Goal: Task Accomplishment & Management: Complete application form

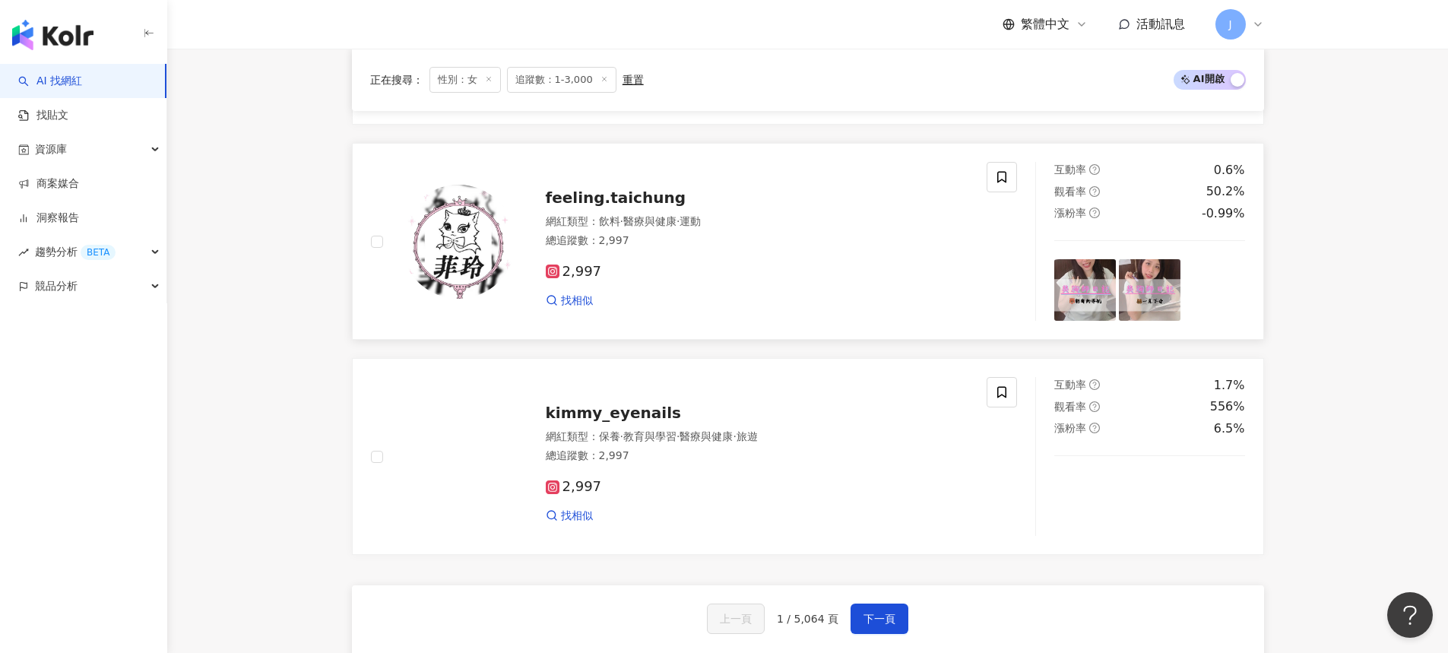
scroll to position [2879, 0]
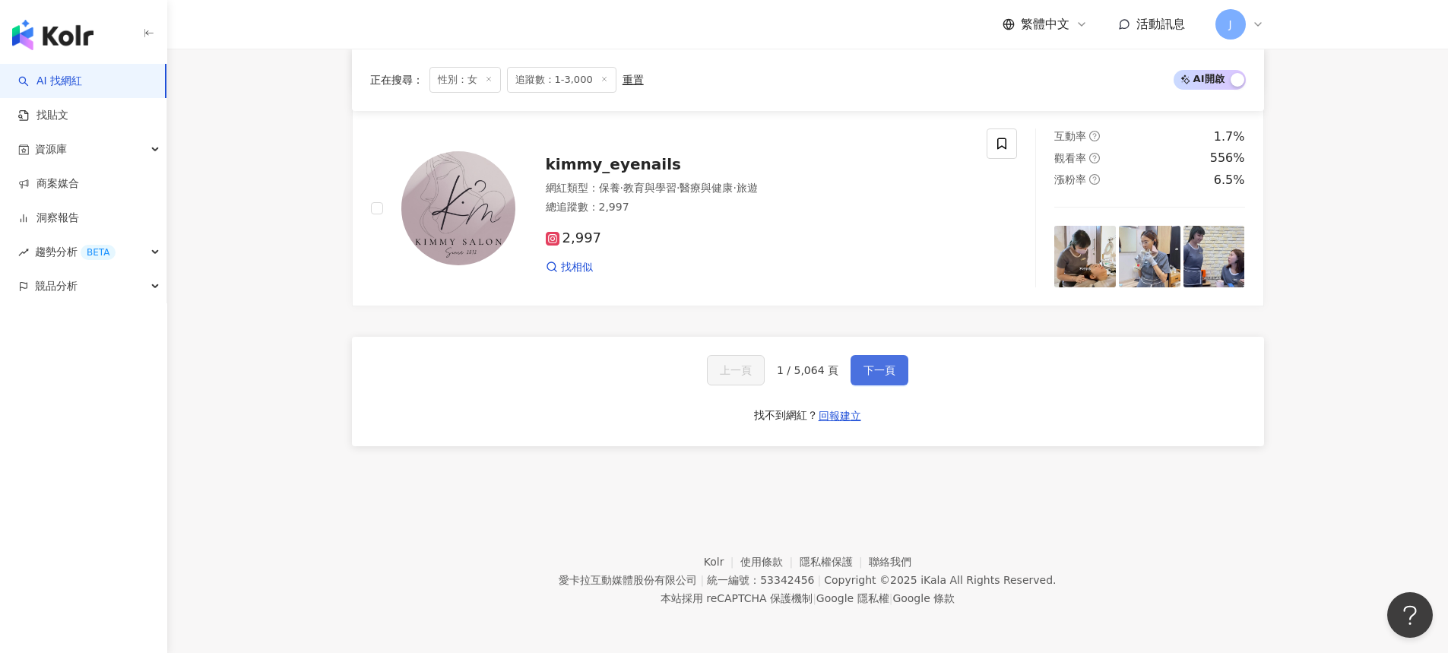
click at [855, 362] on button "下一頁" at bounding box center [879, 370] width 58 height 30
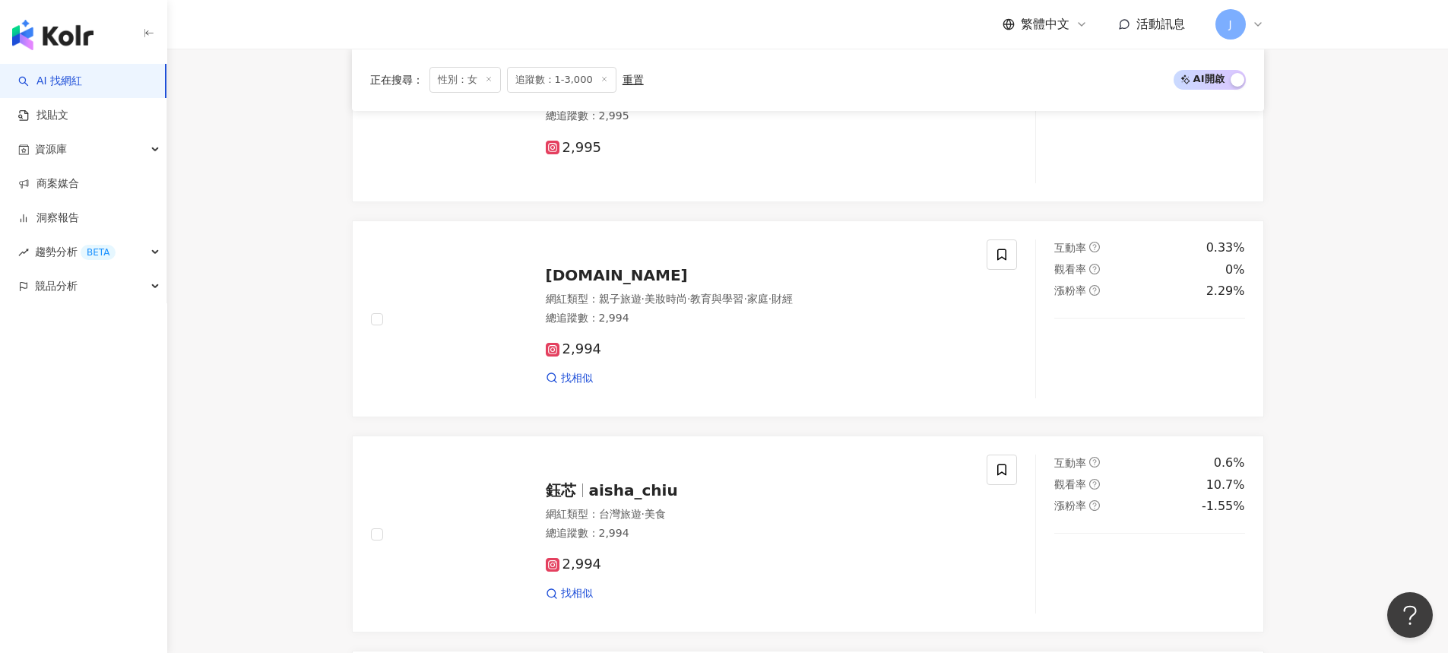
scroll to position [2018, 0]
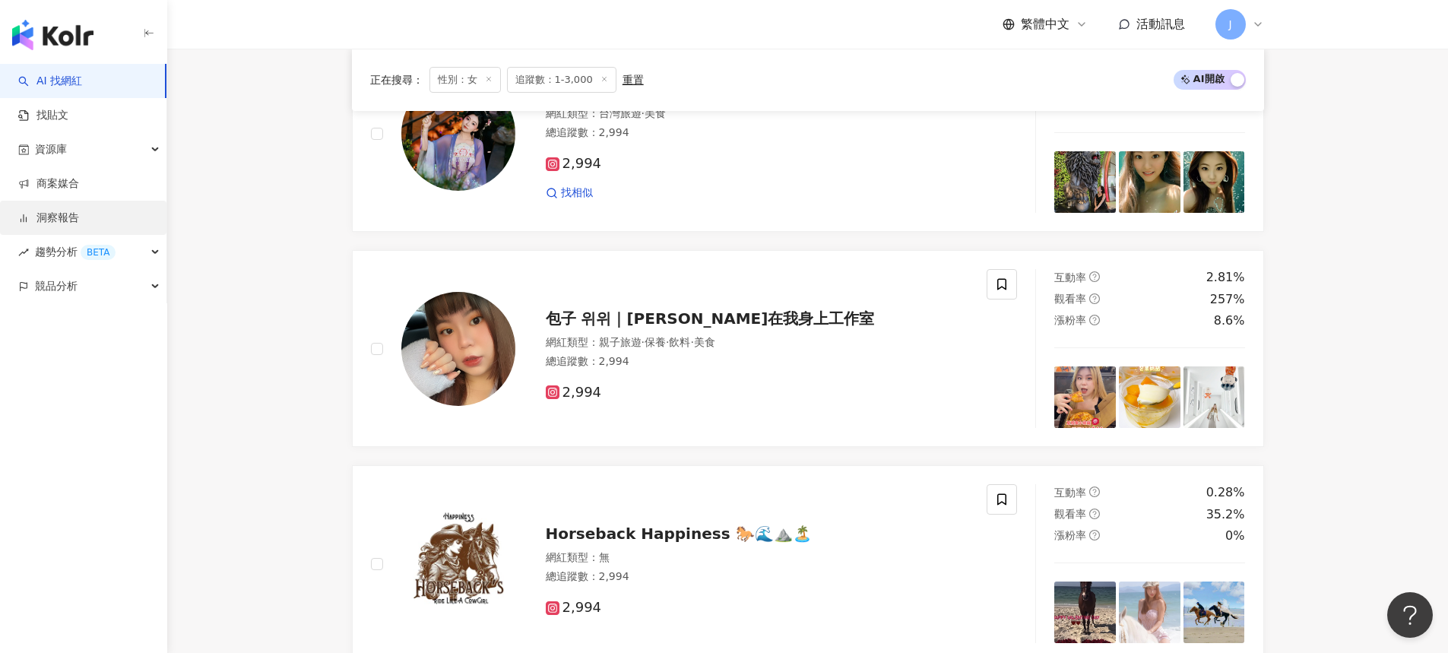
click at [52, 217] on link "洞察報告" at bounding box center [48, 218] width 61 height 15
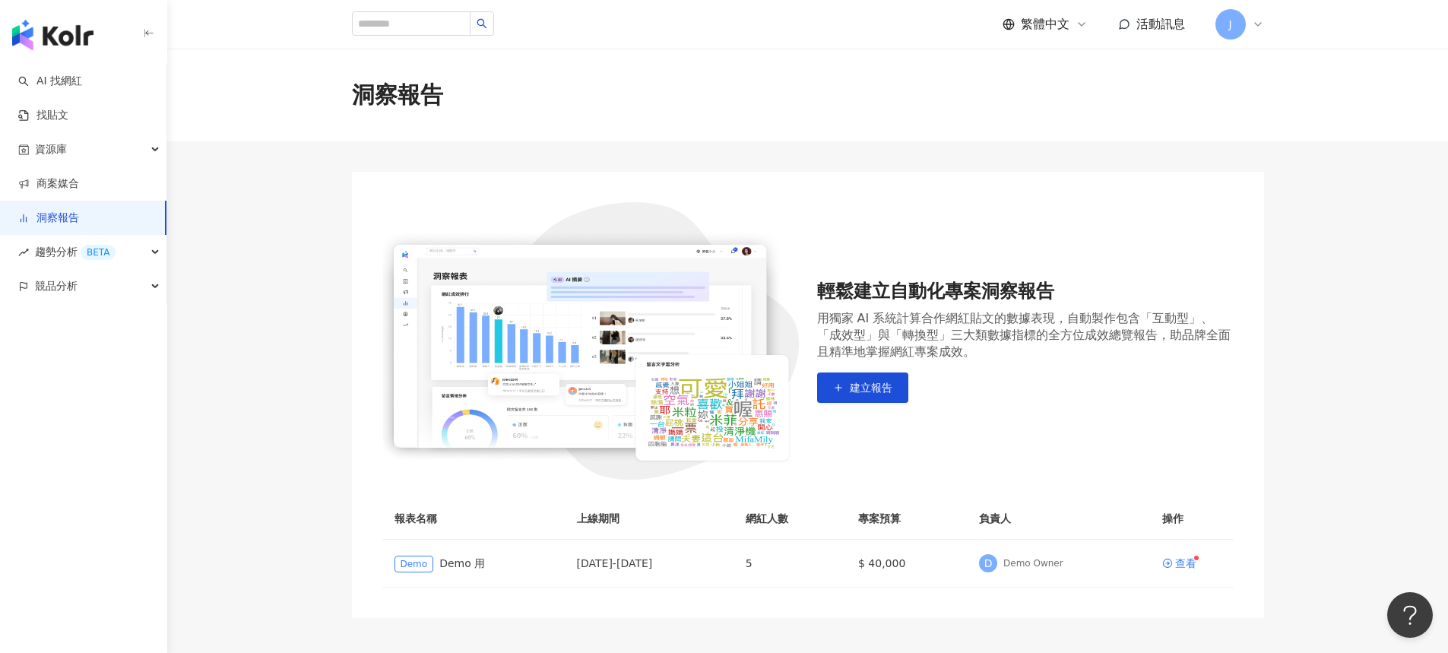
click at [52, 217] on link "洞察報告" at bounding box center [48, 218] width 61 height 15
click at [59, 161] on span "資源庫" at bounding box center [51, 149] width 32 height 34
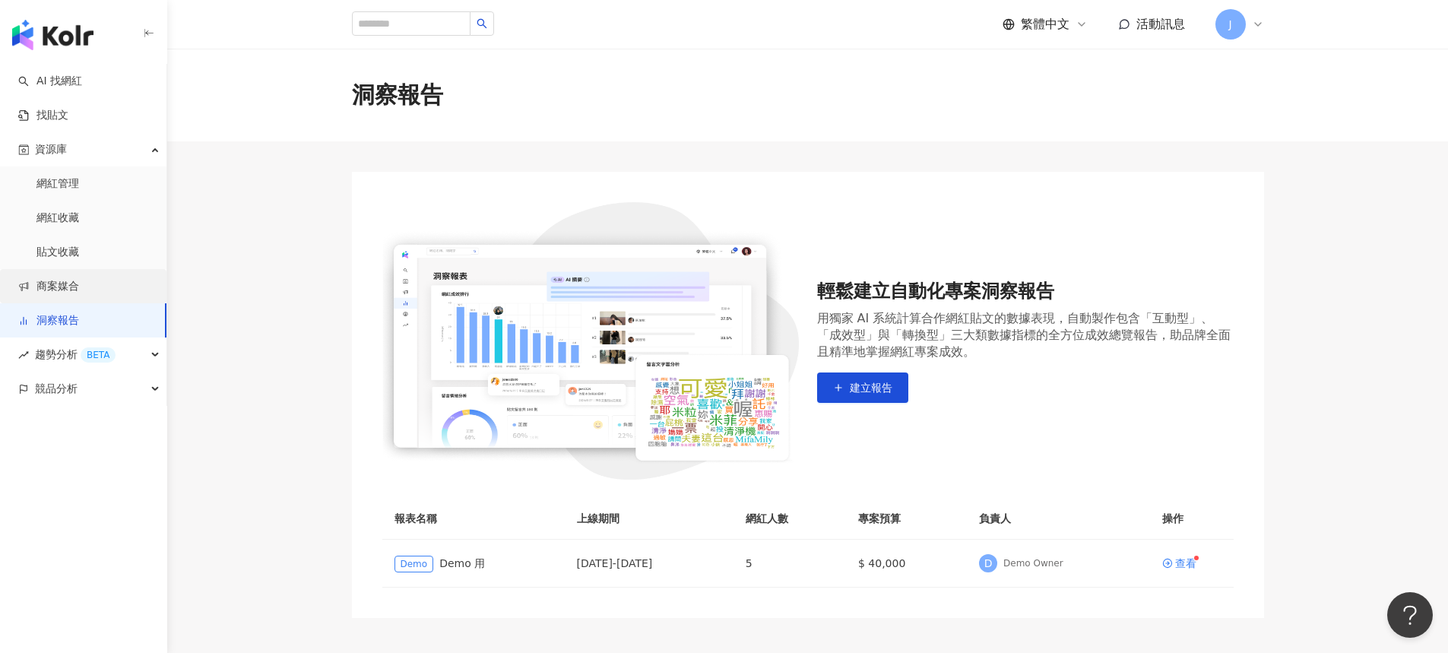
click at [65, 282] on link "商案媒合" at bounding box center [48, 286] width 61 height 15
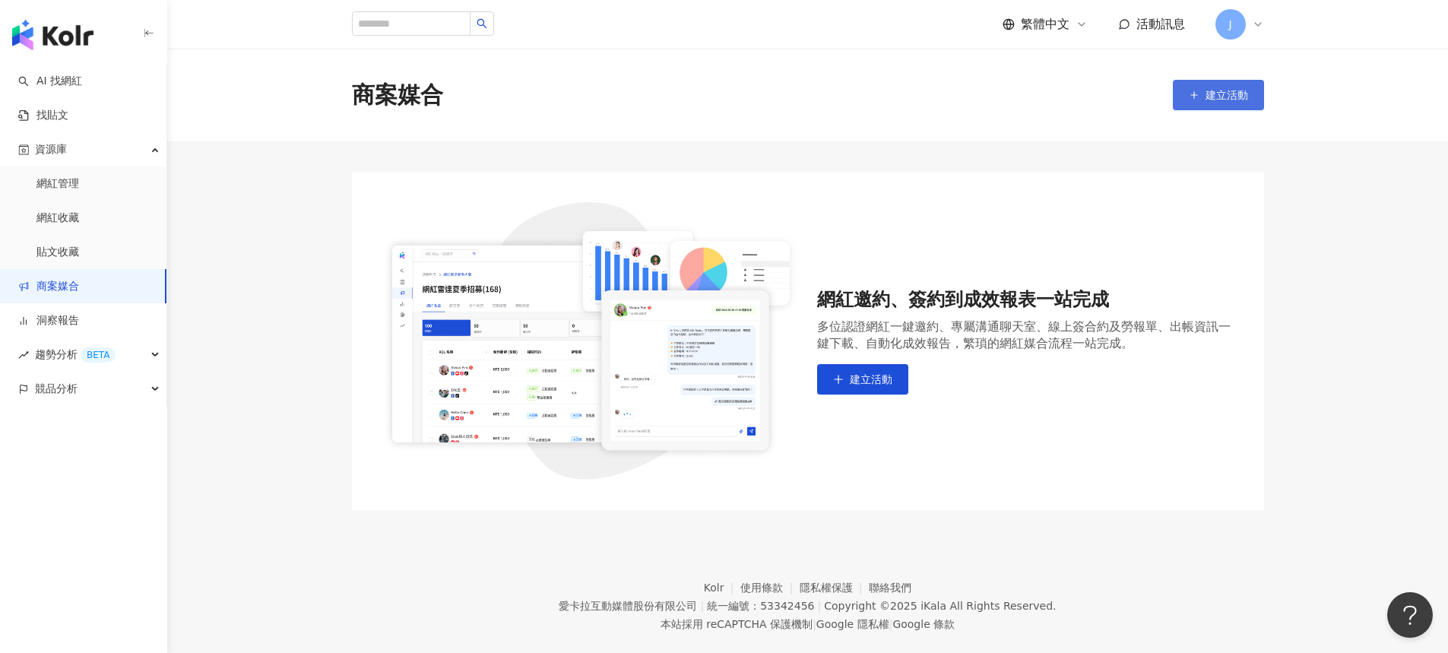
click at [1229, 82] on button "建立活動" at bounding box center [1218, 95] width 91 height 30
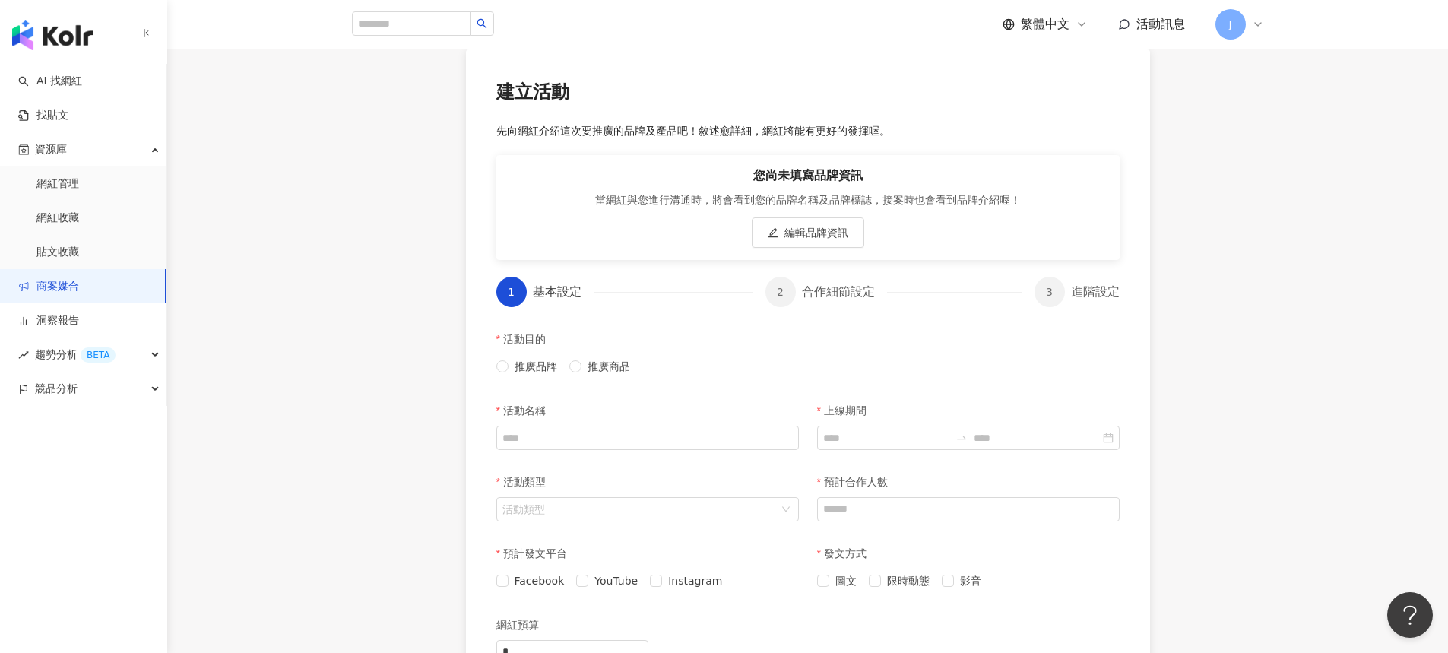
scroll to position [429, 0]
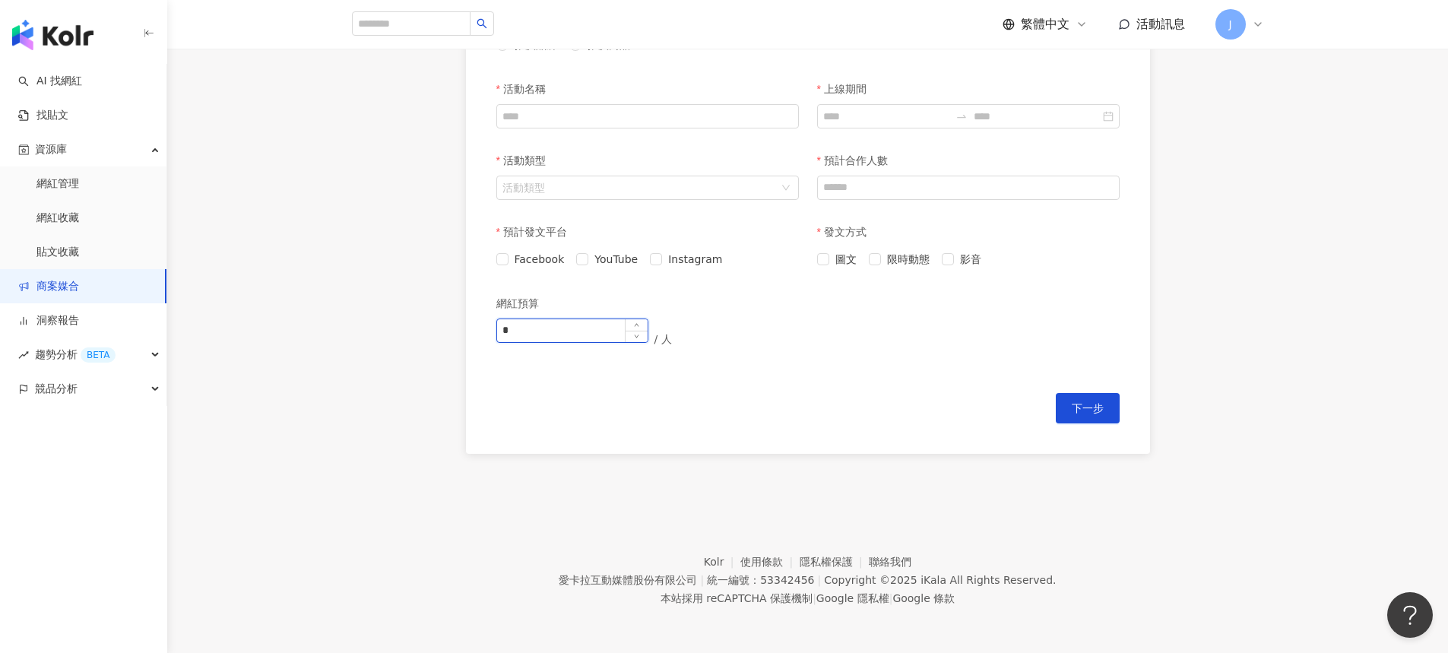
click at [613, 336] on input "*" at bounding box center [572, 330] width 150 height 23
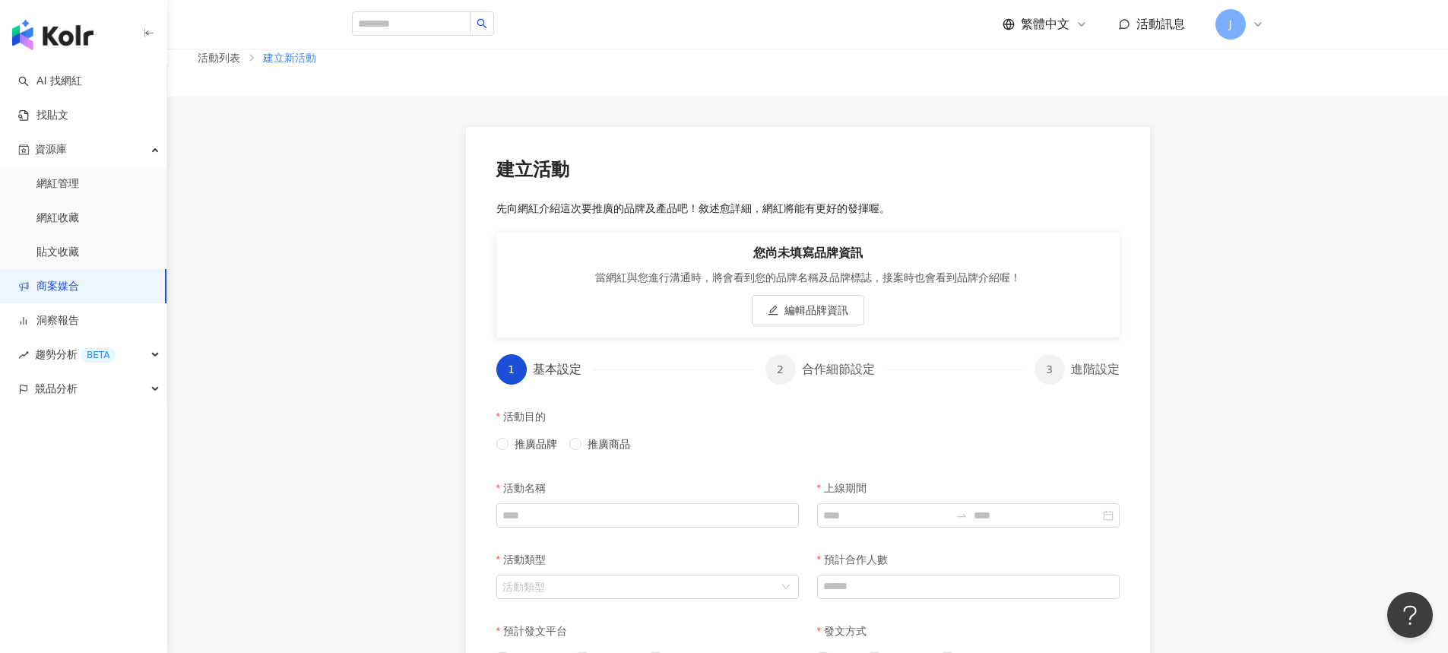
scroll to position [0, 0]
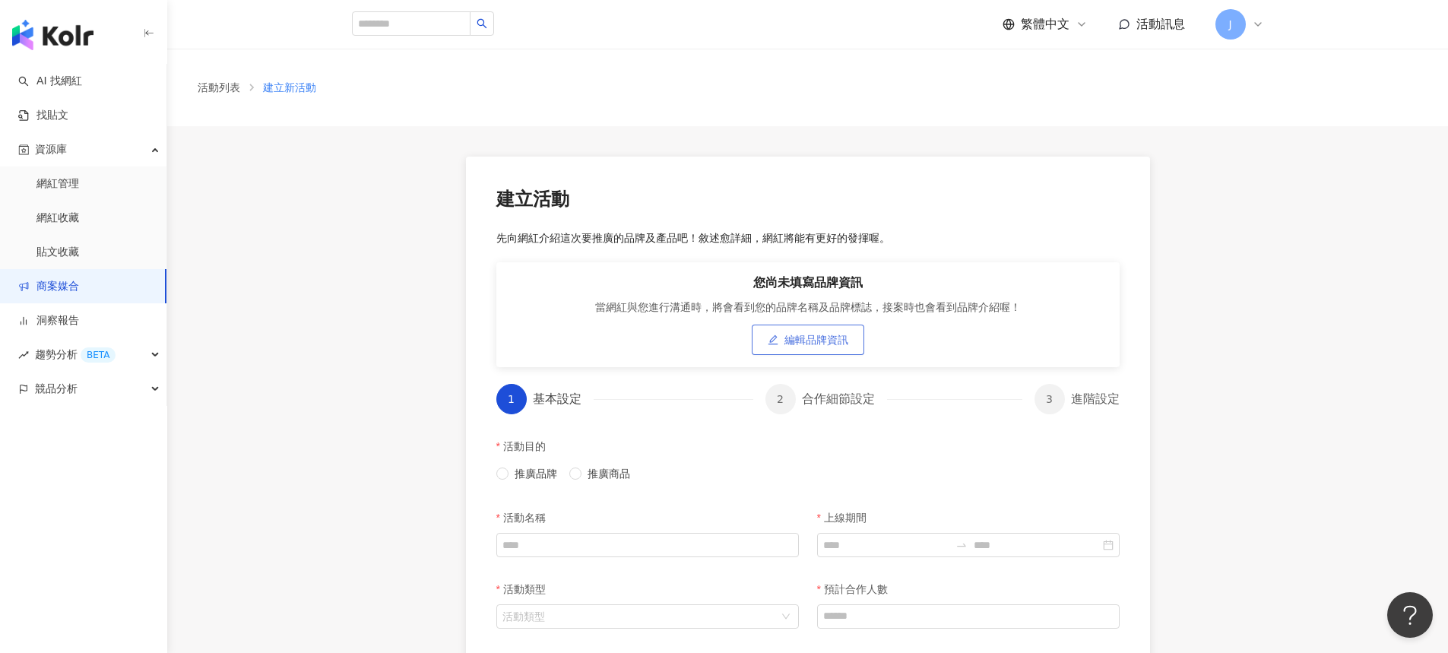
click at [847, 339] on span "編輯品牌資訊" at bounding box center [816, 340] width 64 height 12
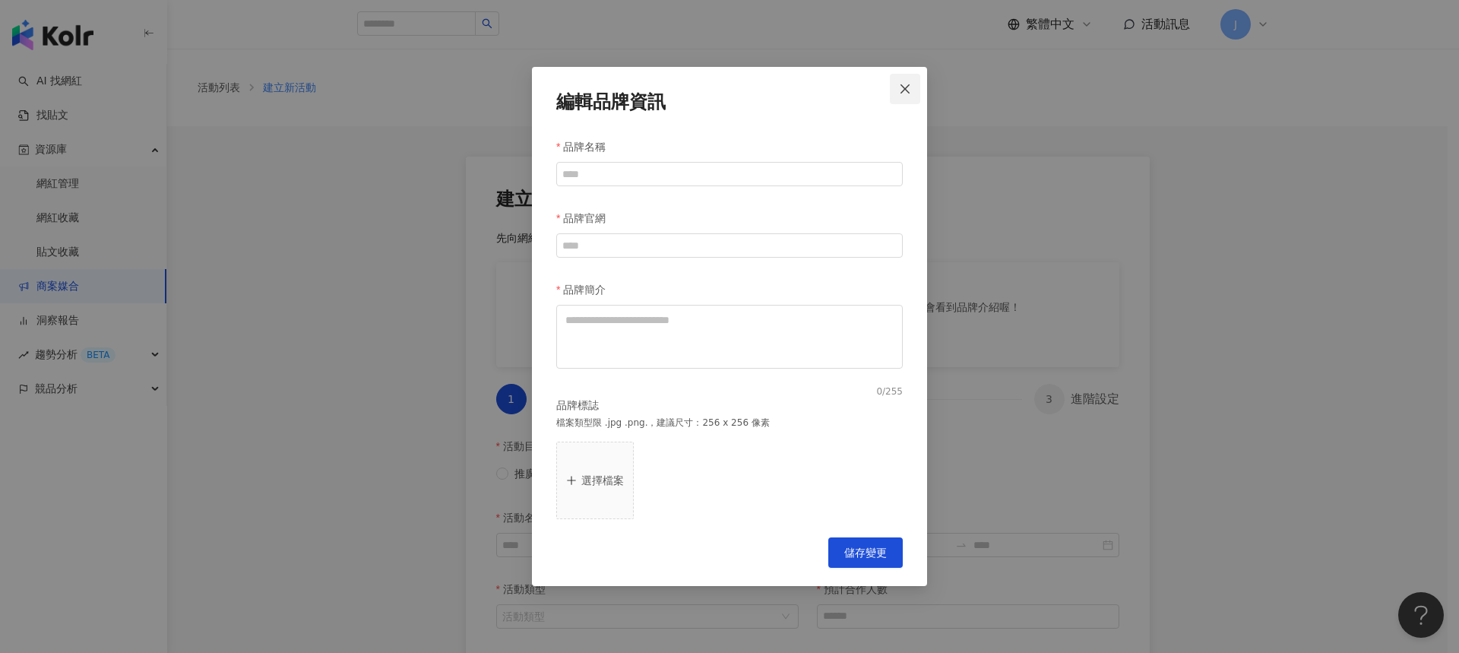
click at [910, 85] on icon "close" at bounding box center [905, 89] width 12 height 12
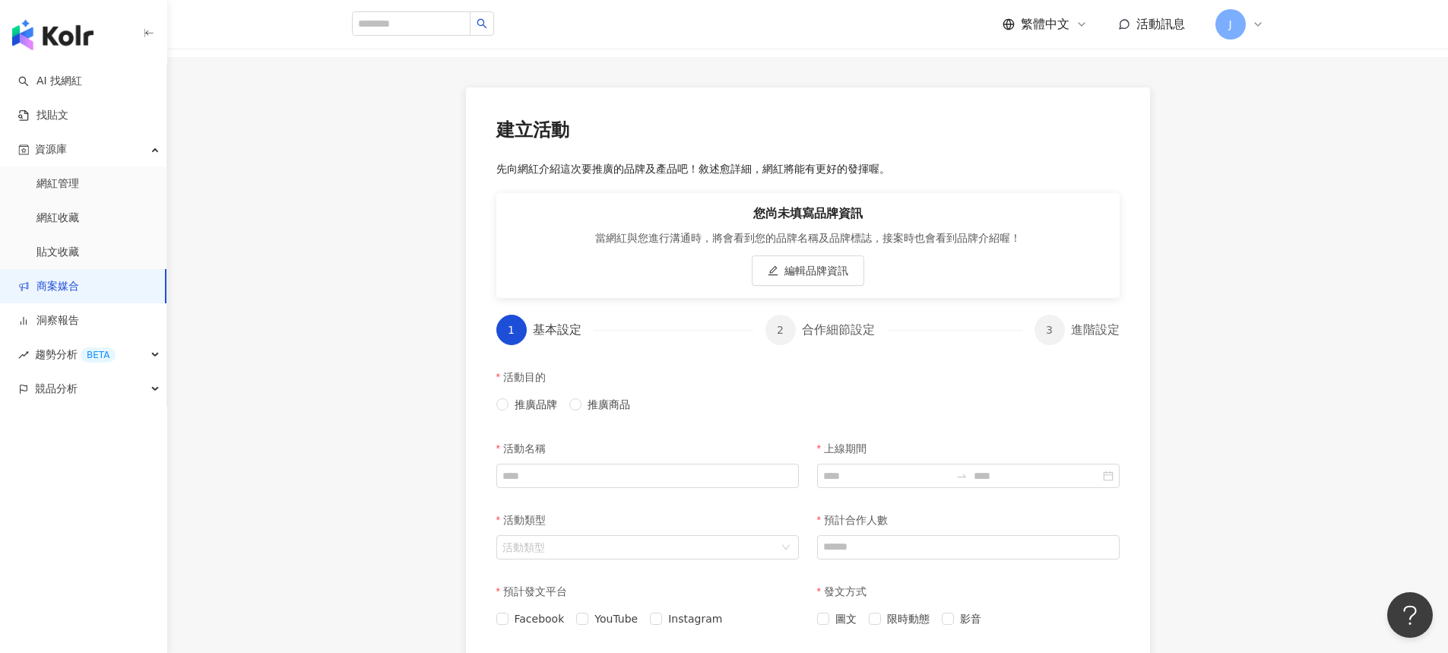
scroll to position [147, 0]
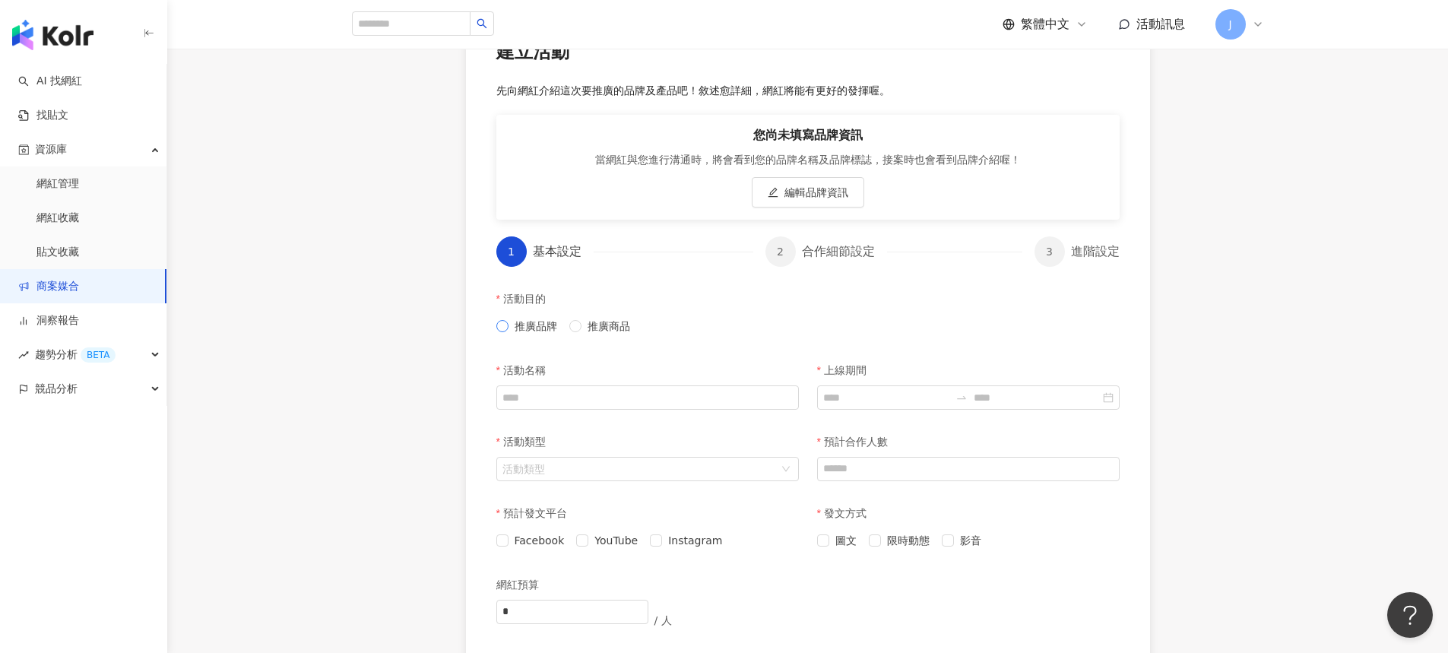
click at [540, 326] on span "推廣品牌" at bounding box center [535, 326] width 55 height 17
click at [585, 407] on input "活動名稱" at bounding box center [647, 397] width 302 height 24
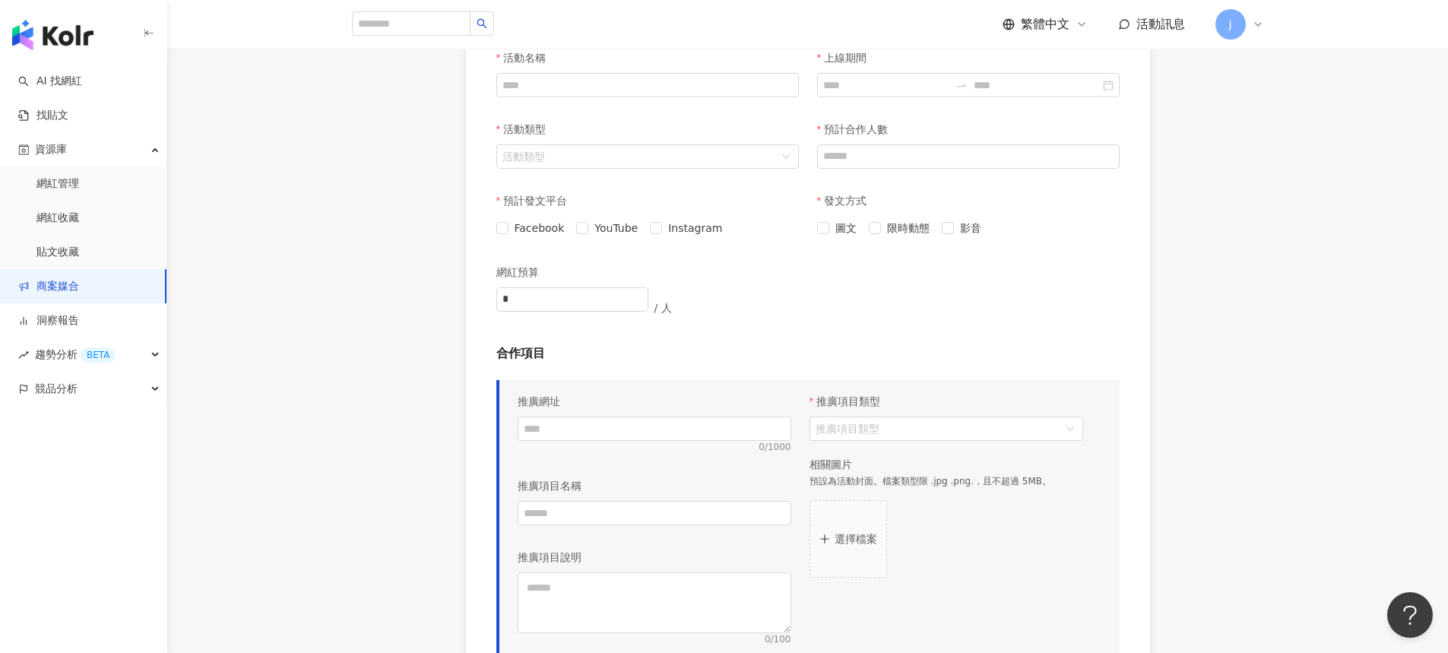
click at [984, 218] on div "圖文 限時動態 影音" at bounding box center [968, 228] width 302 height 24
click at [973, 230] on span "影音" at bounding box center [970, 228] width 33 height 17
click at [883, 233] on span "限時動態" at bounding box center [908, 228] width 55 height 17
click at [882, 233] on span "限時動態" at bounding box center [908, 228] width 55 height 17
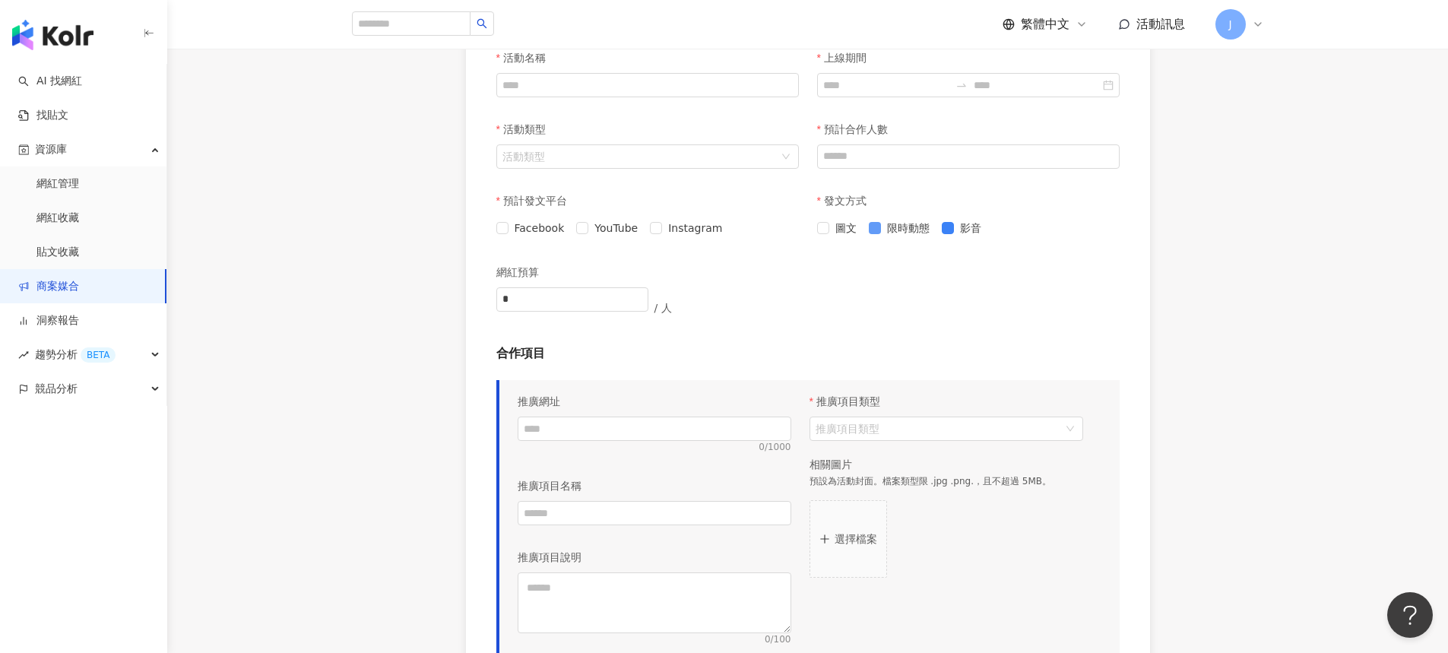
click at [882, 233] on span "限時動態" at bounding box center [908, 228] width 55 height 17
click at [663, 227] on span "Instagram" at bounding box center [695, 228] width 66 height 17
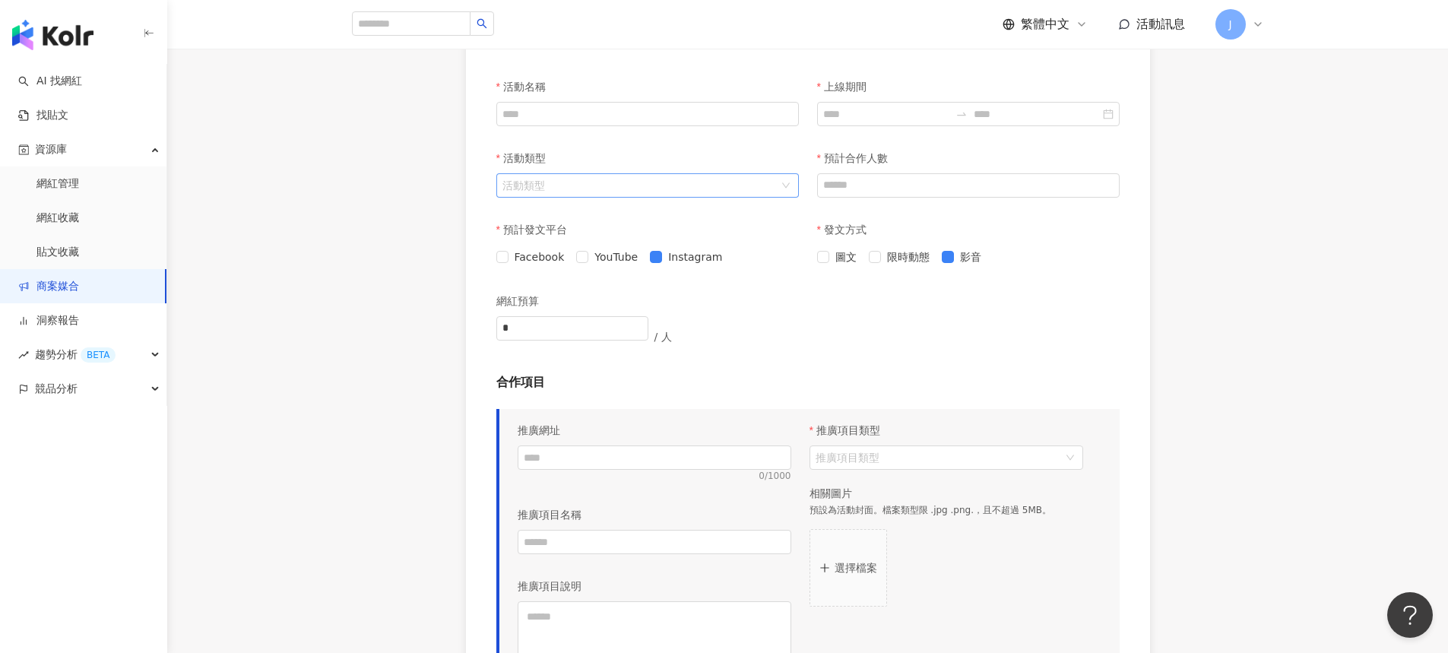
click at [574, 196] on input "活動類型" at bounding box center [639, 185] width 274 height 23
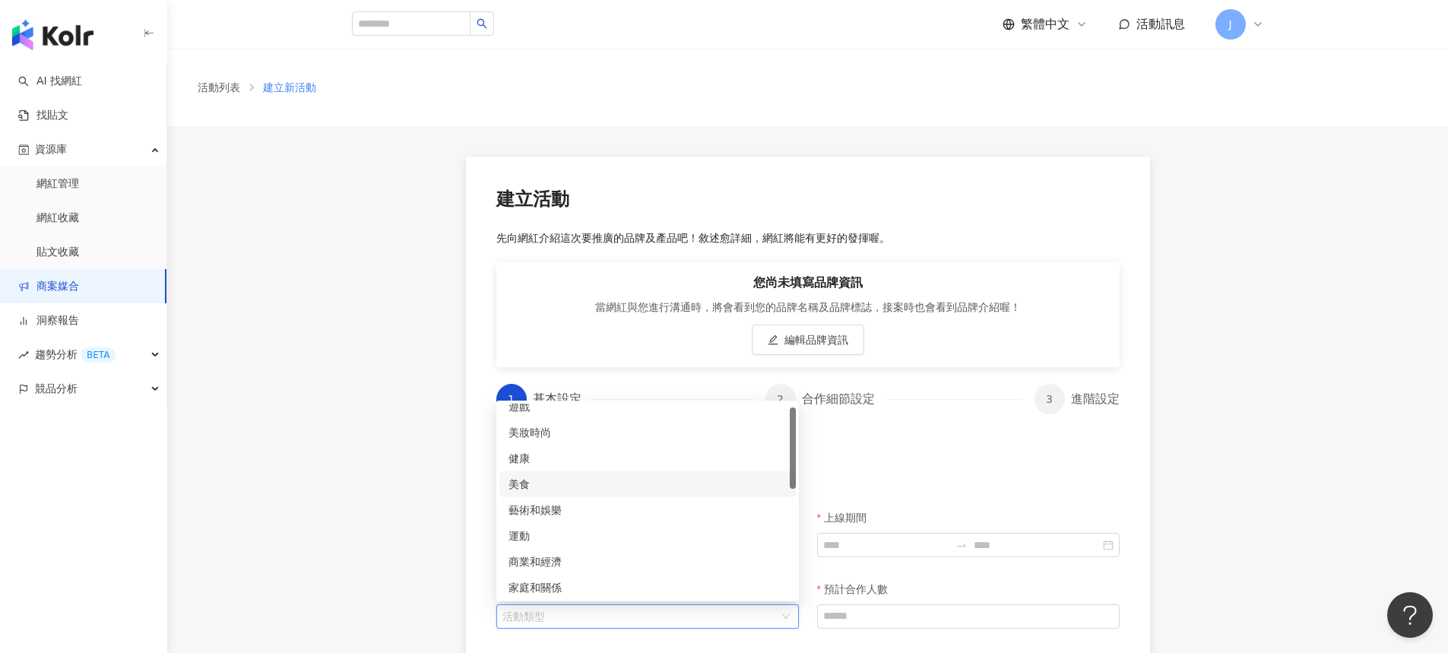
scroll to position [61, 0]
click at [548, 482] on div "運動" at bounding box center [647, 485] width 278 height 17
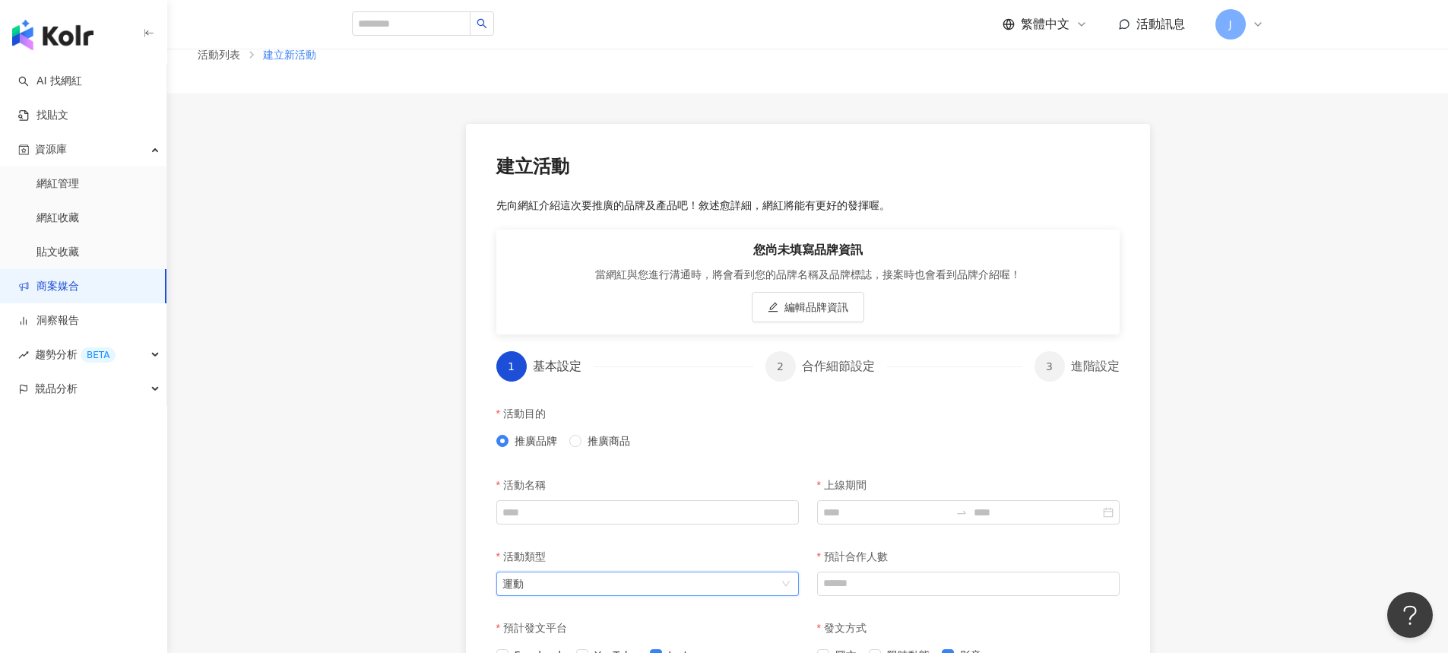
scroll to position [43, 0]
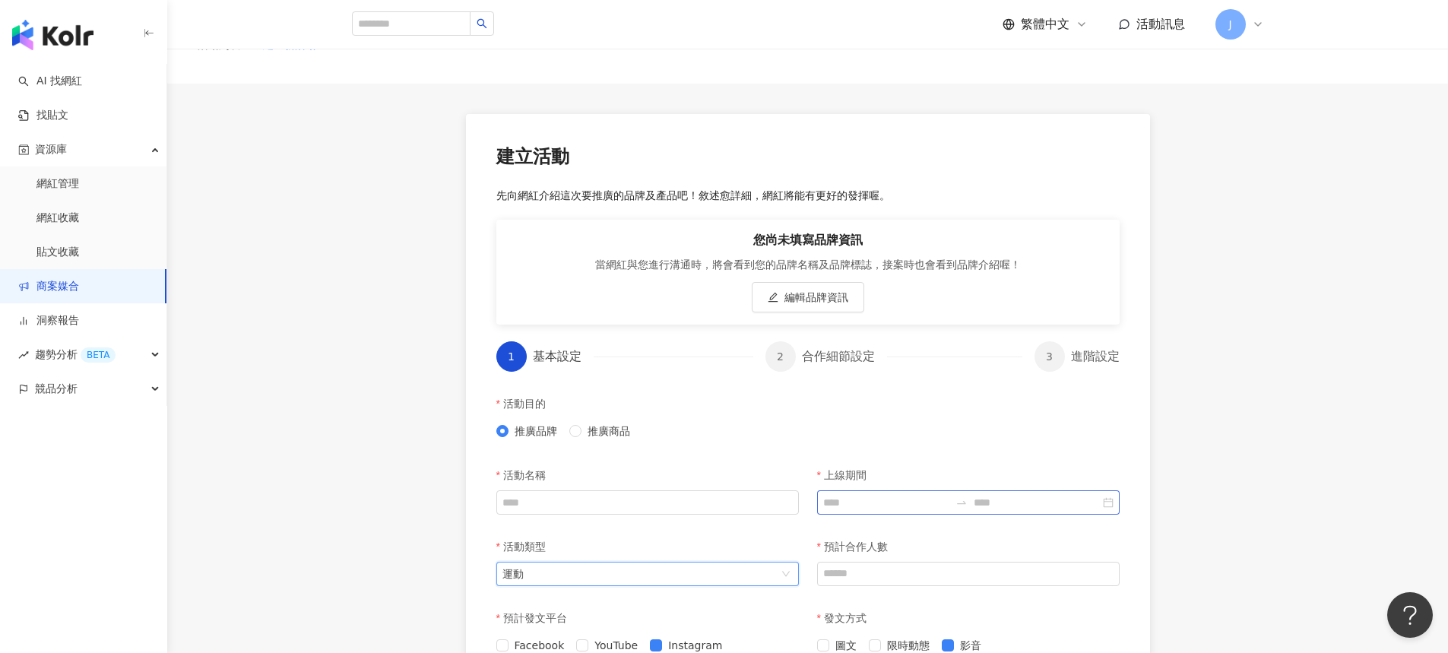
click at [925, 511] on div at bounding box center [968, 502] width 302 height 24
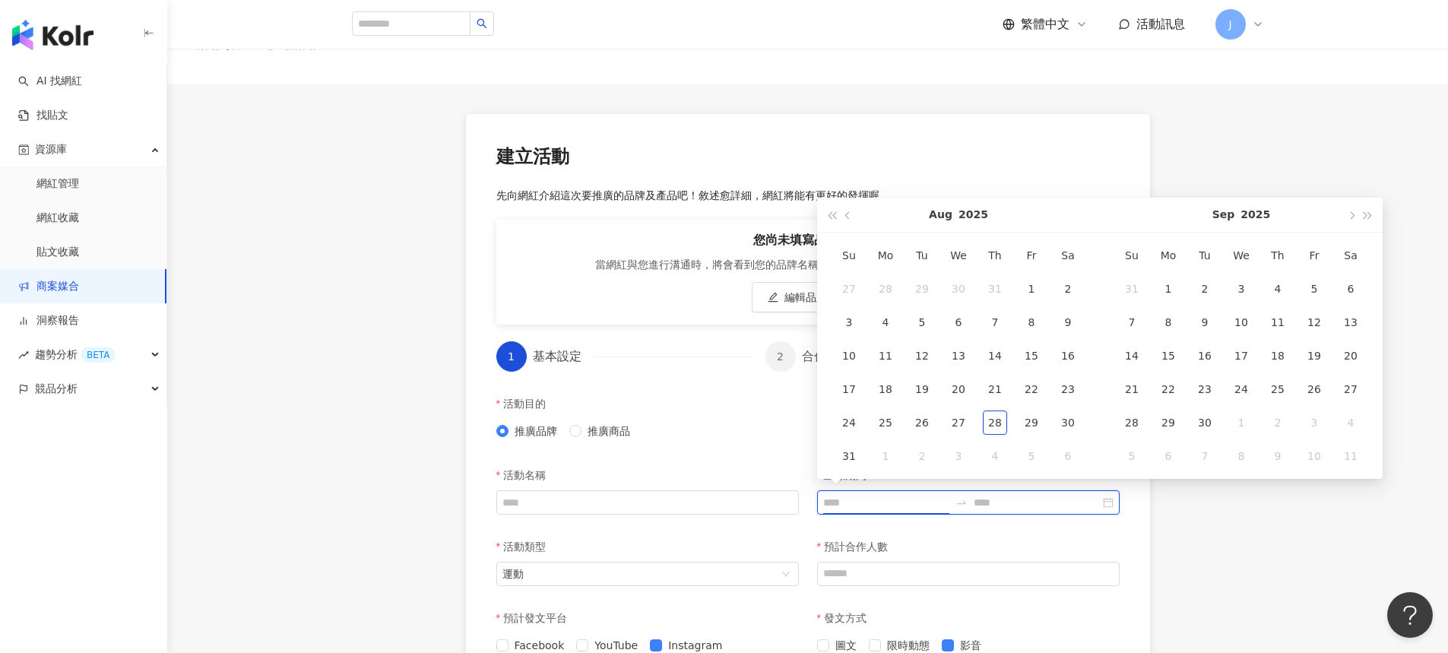
click at [891, 498] on input "上線期間" at bounding box center [886, 502] width 126 height 17
click at [562, 524] on div "活動名稱" at bounding box center [647, 495] width 321 height 71
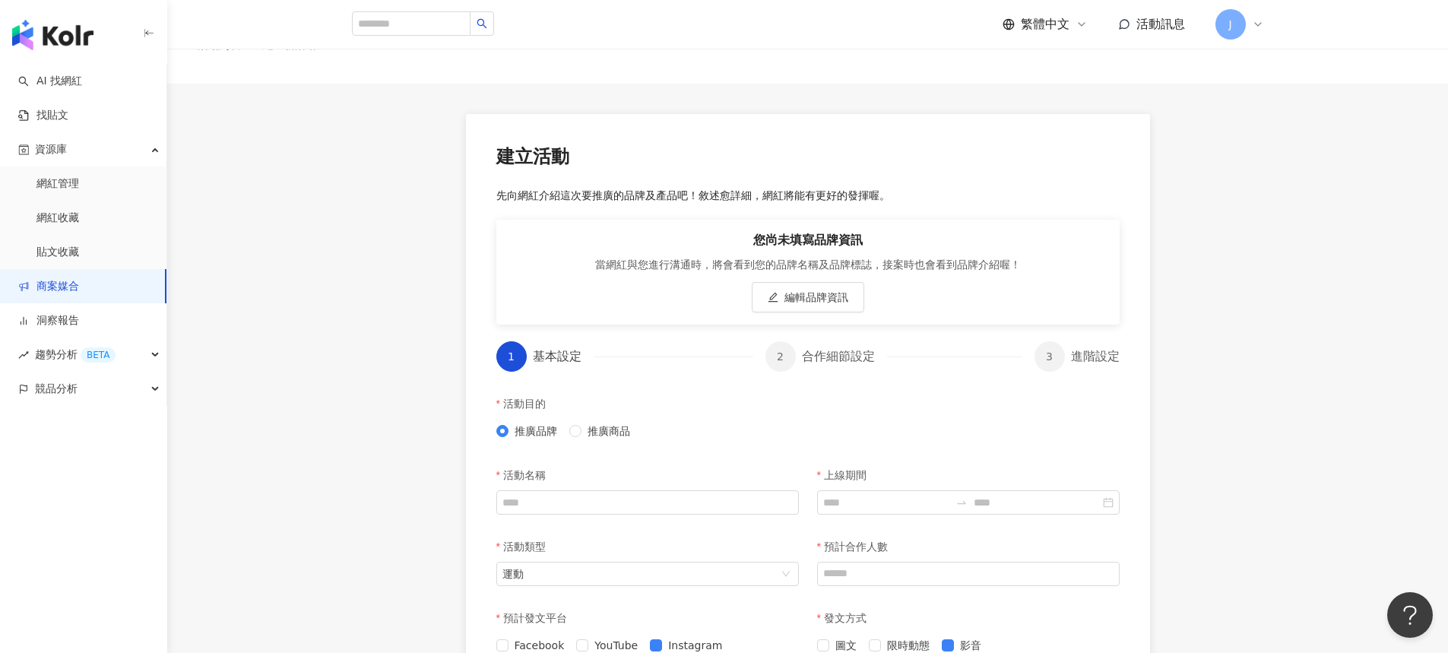
click at [562, 515] on div "活動名稱" at bounding box center [647, 495] width 321 height 71
click at [562, 505] on input "活動名稱" at bounding box center [647, 502] width 302 height 24
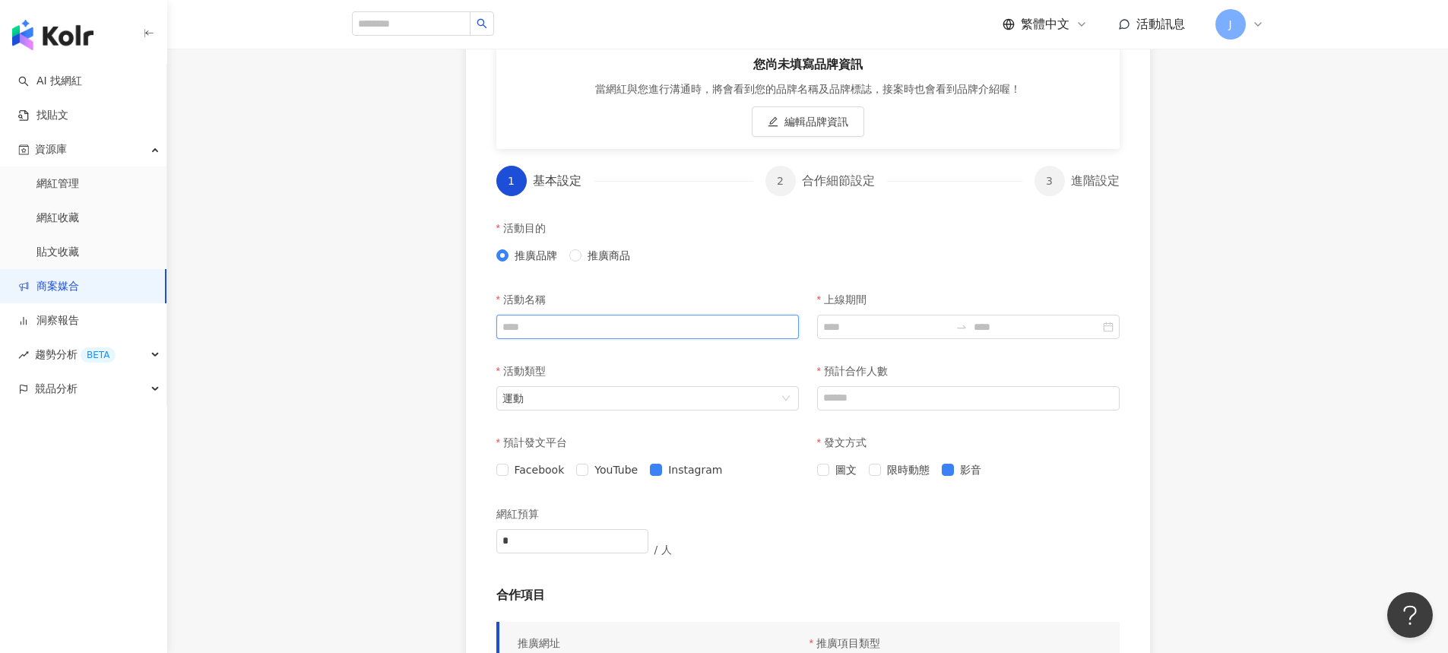
scroll to position [551, 0]
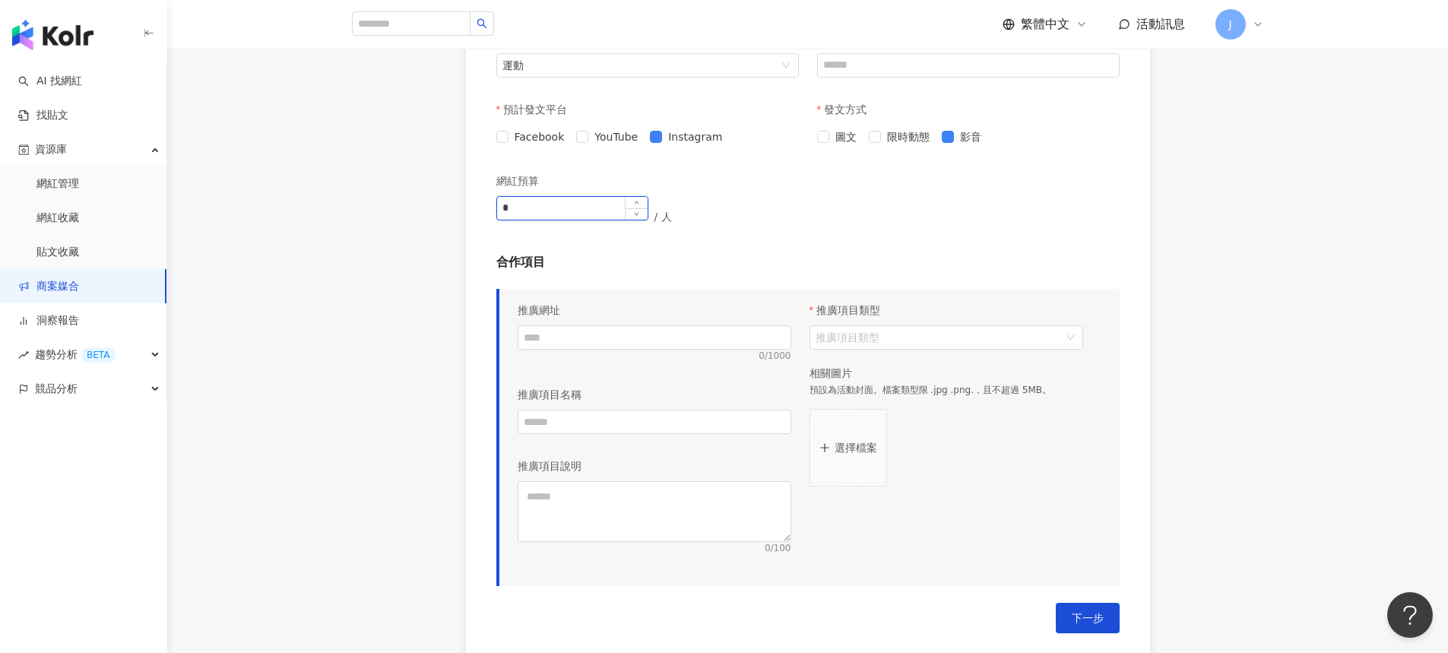
click at [594, 207] on input "*" at bounding box center [572, 208] width 150 height 23
click at [880, 268] on p "合作項目" at bounding box center [807, 262] width 623 height 17
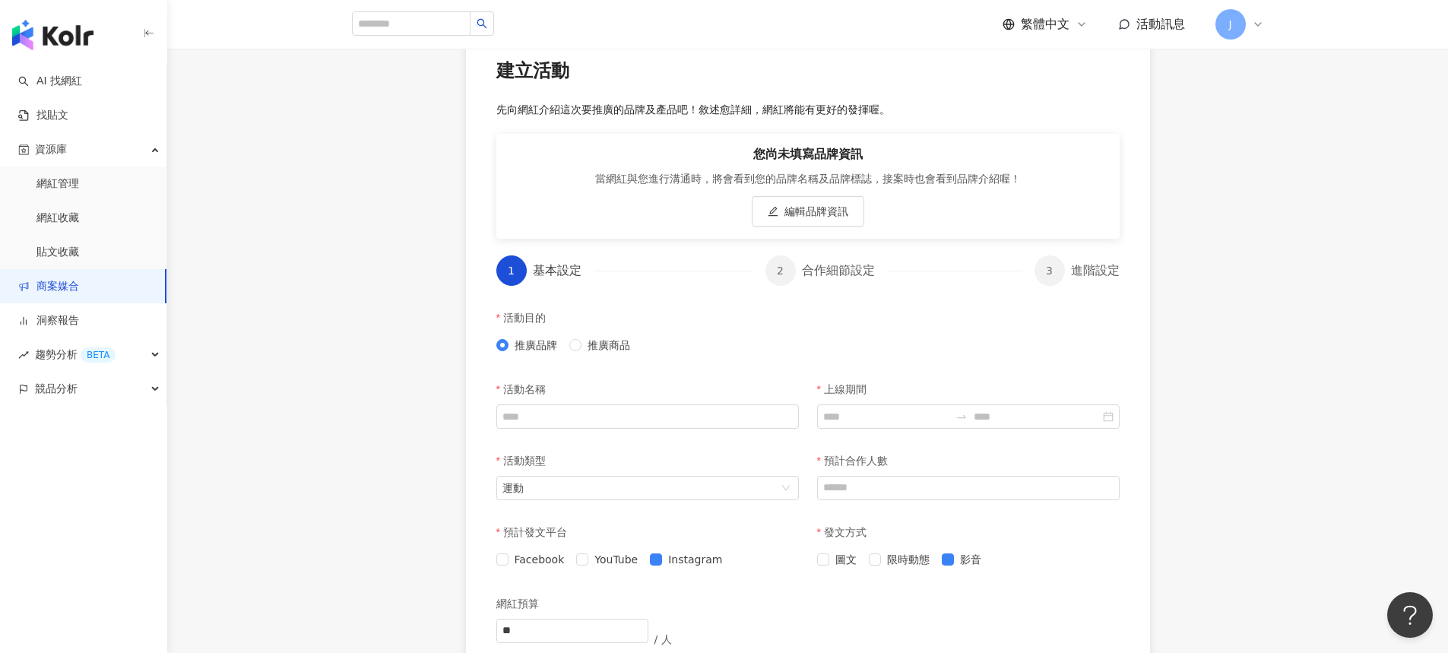
scroll to position [382, 0]
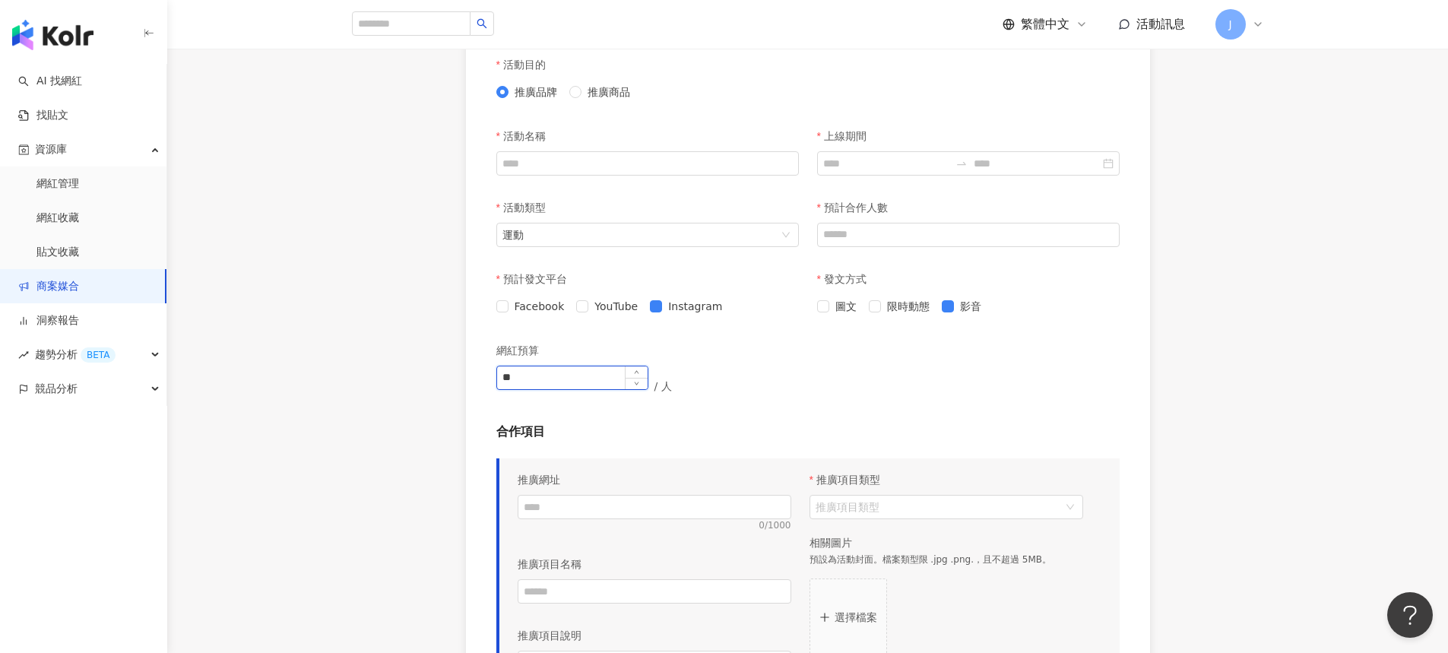
click at [623, 381] on input "**" at bounding box center [572, 377] width 150 height 23
click at [803, 387] on div "* 請填寫網紅預算 / 人" at bounding box center [652, 386] width 312 height 41
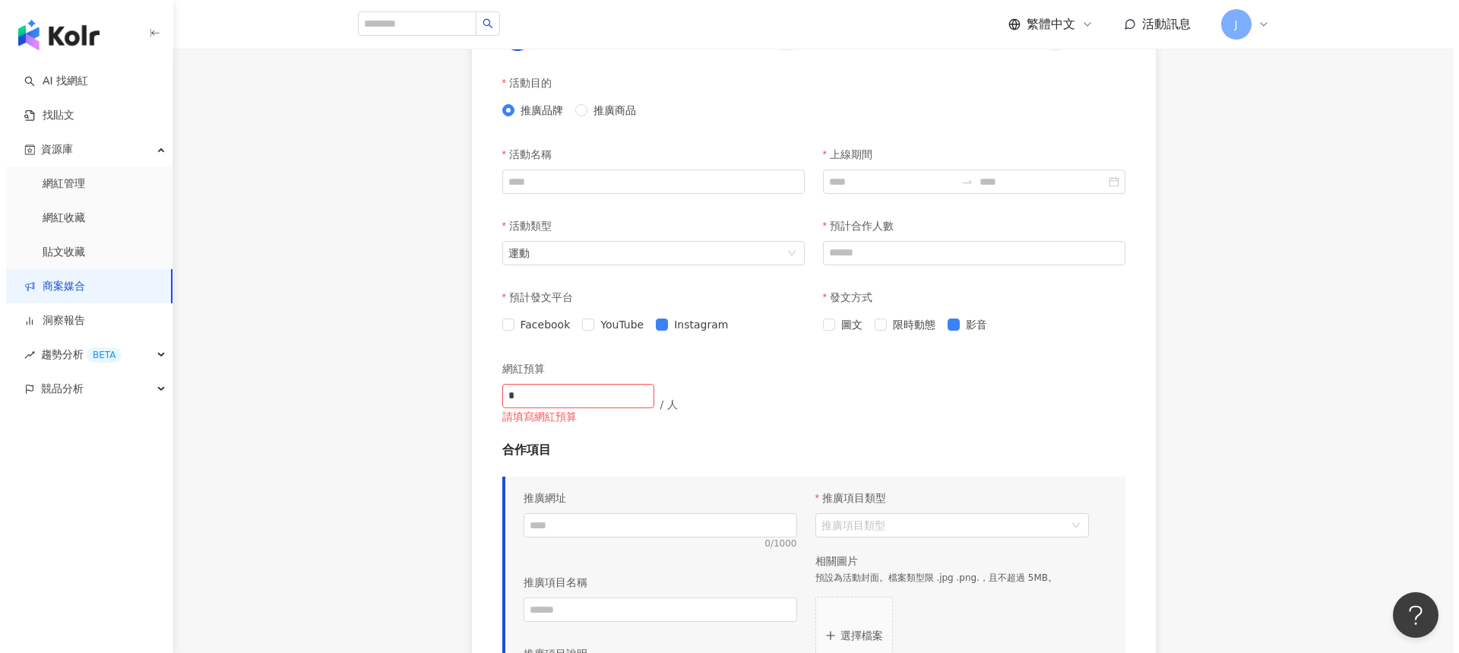
scroll to position [252, 0]
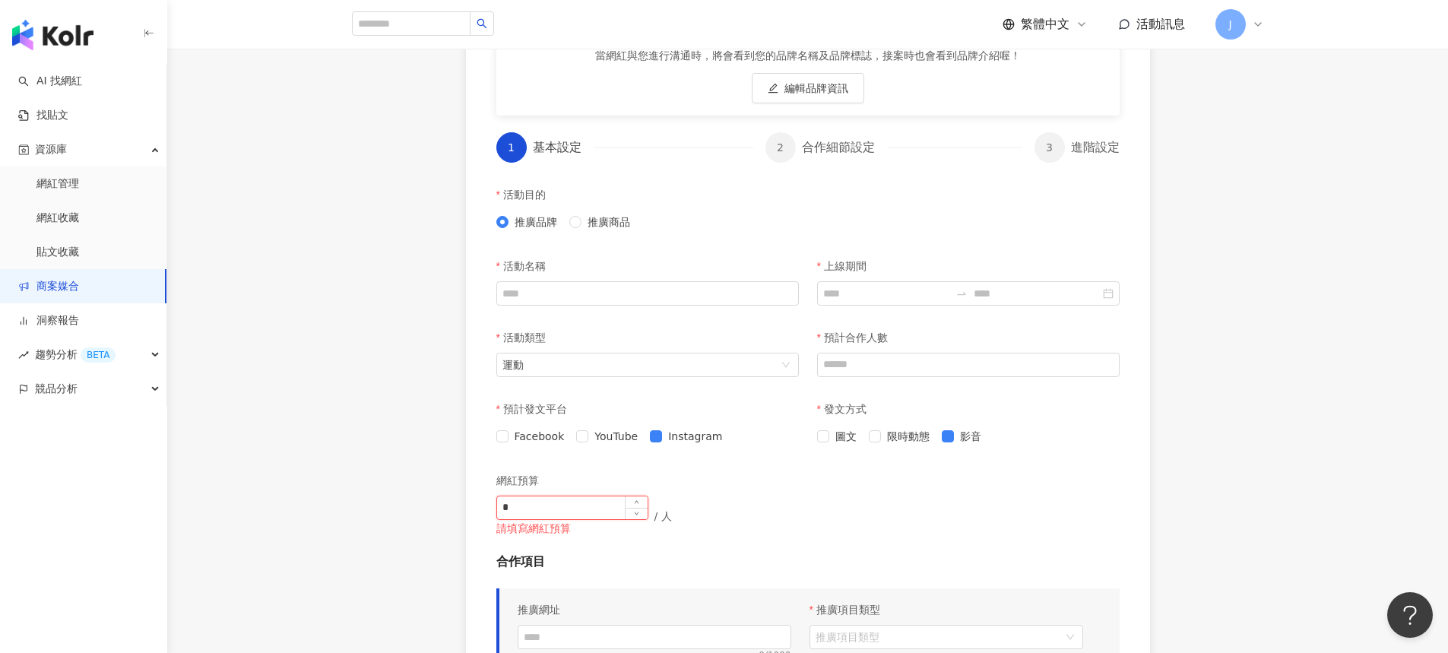
click at [583, 511] on input "*" at bounding box center [572, 507] width 150 height 23
type input "**"
click at [654, 512] on p "/ 人" at bounding box center [662, 516] width 17 height 30
click at [842, 86] on span "編輯品牌資訊" at bounding box center [816, 88] width 64 height 12
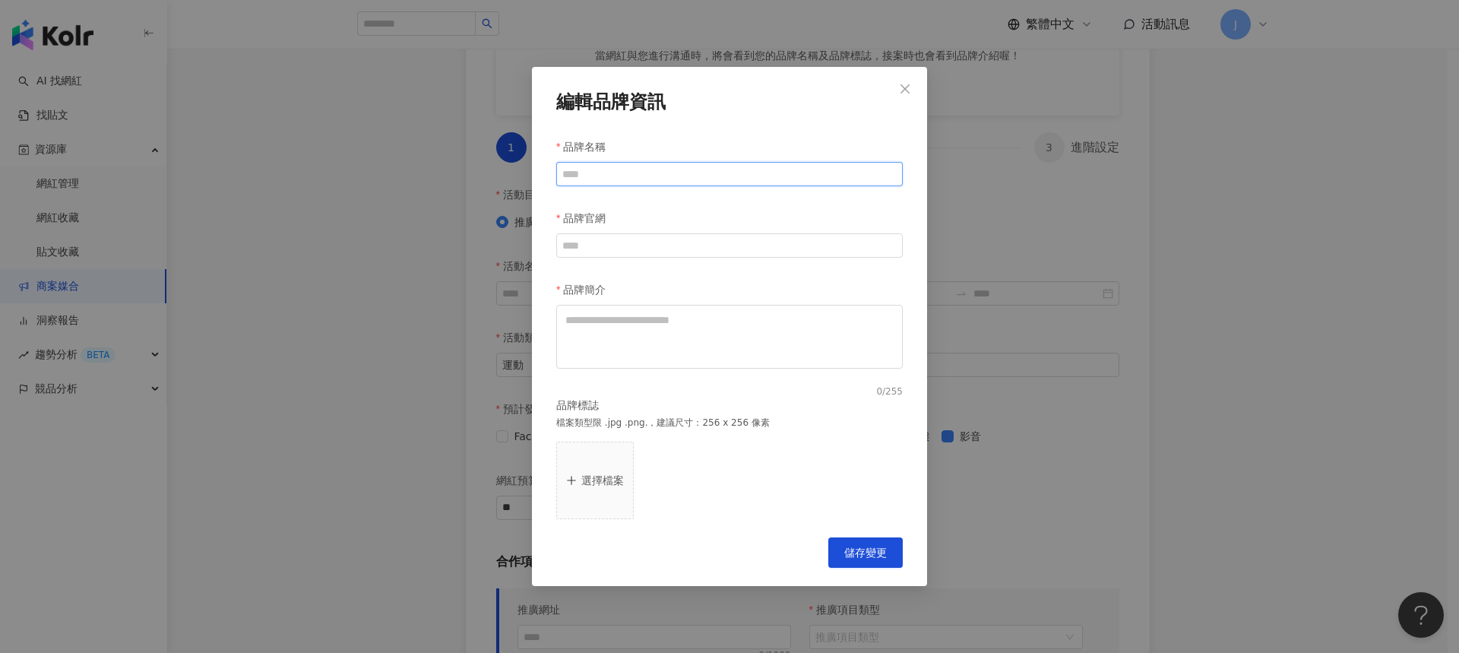
click at [788, 174] on input "品牌名稱" at bounding box center [729, 174] width 347 height 24
type input "********"
click at [637, 226] on div "品牌官網" at bounding box center [729, 218] width 347 height 30
click at [636, 248] on input "品牌官網" at bounding box center [729, 245] width 347 height 24
paste input "**********"
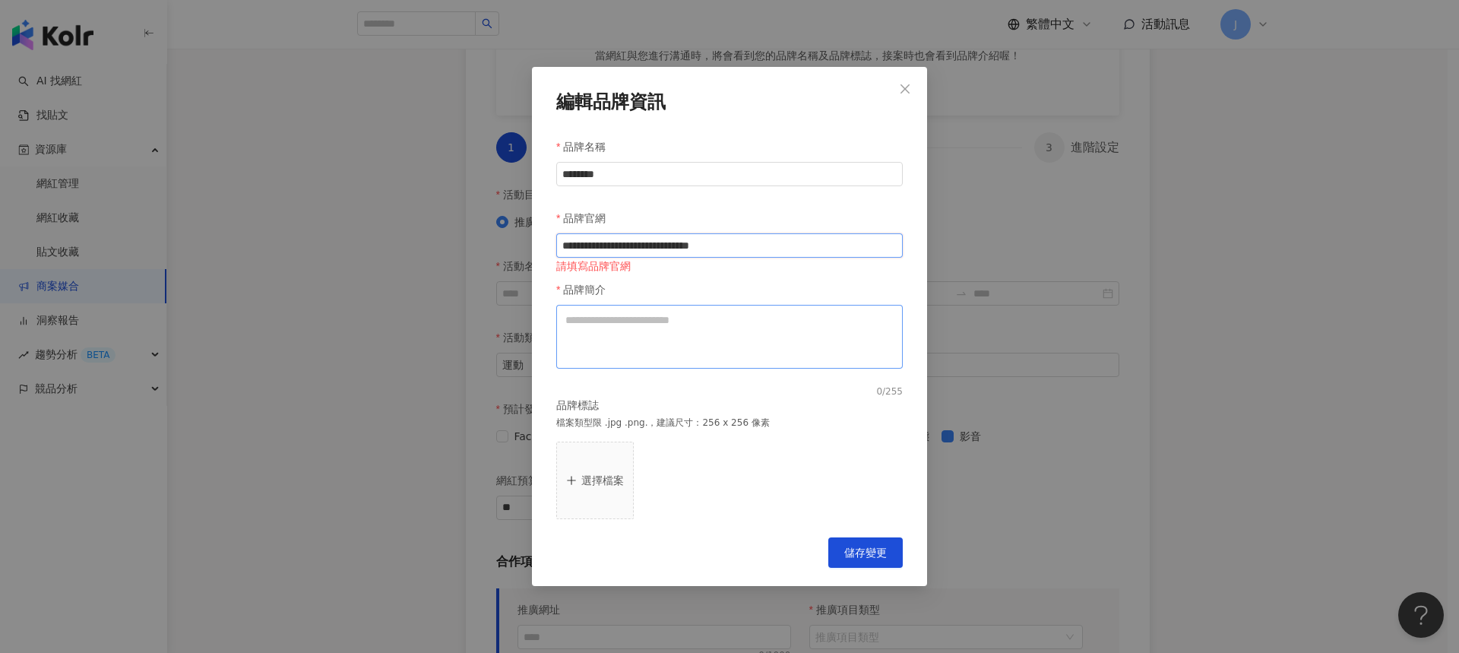
type input "**********"
click at [686, 345] on textarea "品牌簡介" at bounding box center [729, 337] width 347 height 64
click at [760, 335] on textarea "品牌簡介" at bounding box center [729, 337] width 347 height 64
paste textarea "**********"
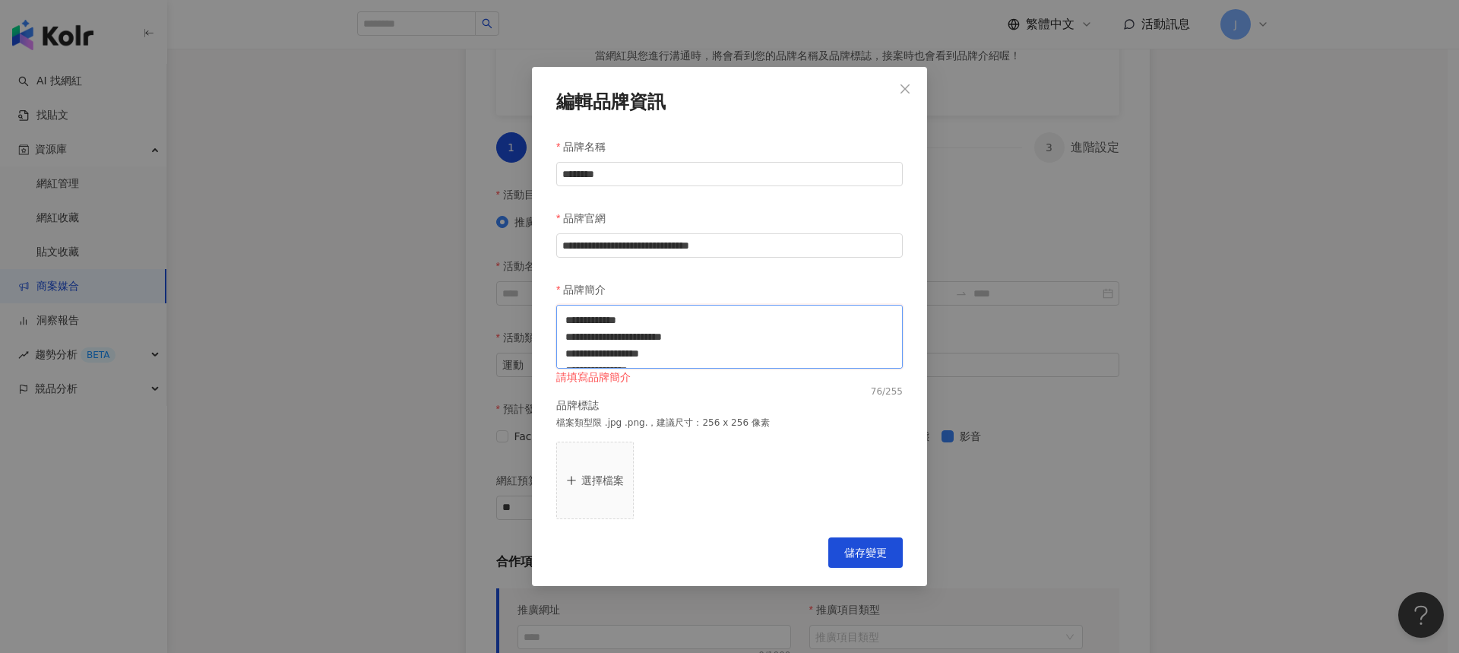
click at [754, 341] on textarea "**********" at bounding box center [729, 337] width 347 height 64
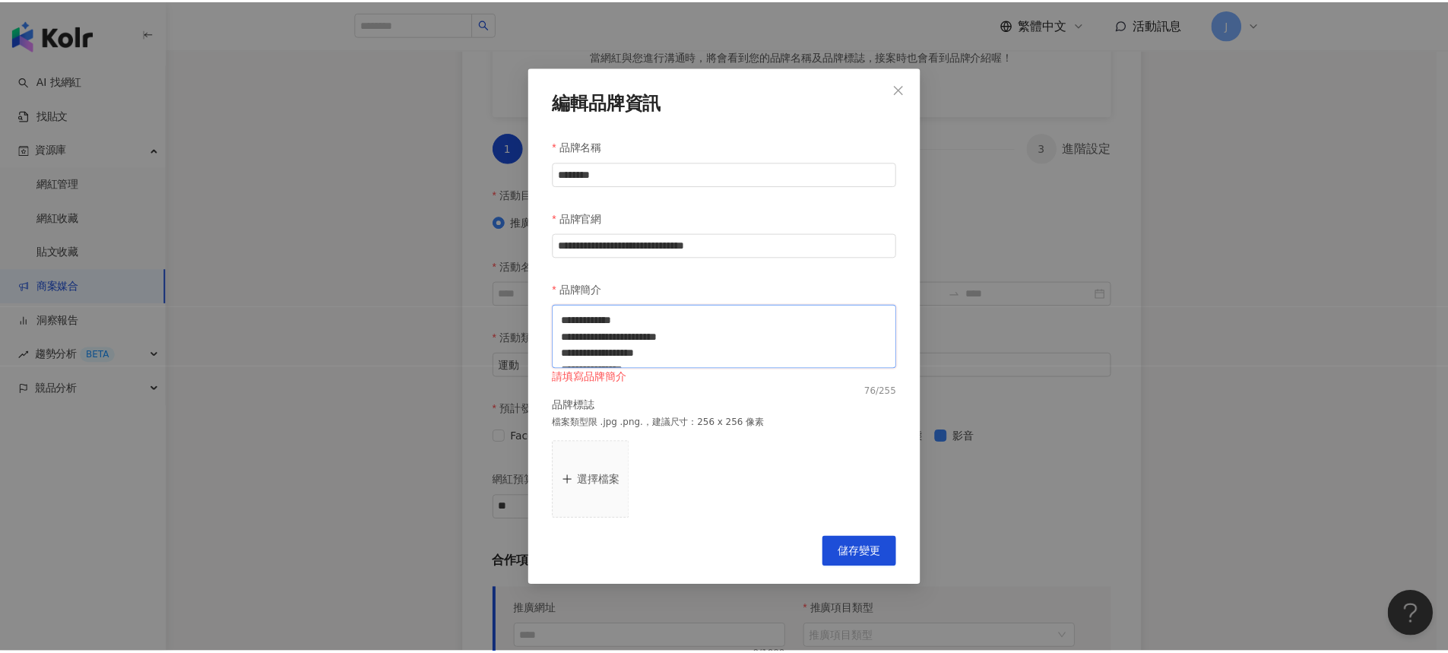
scroll to position [17, 0]
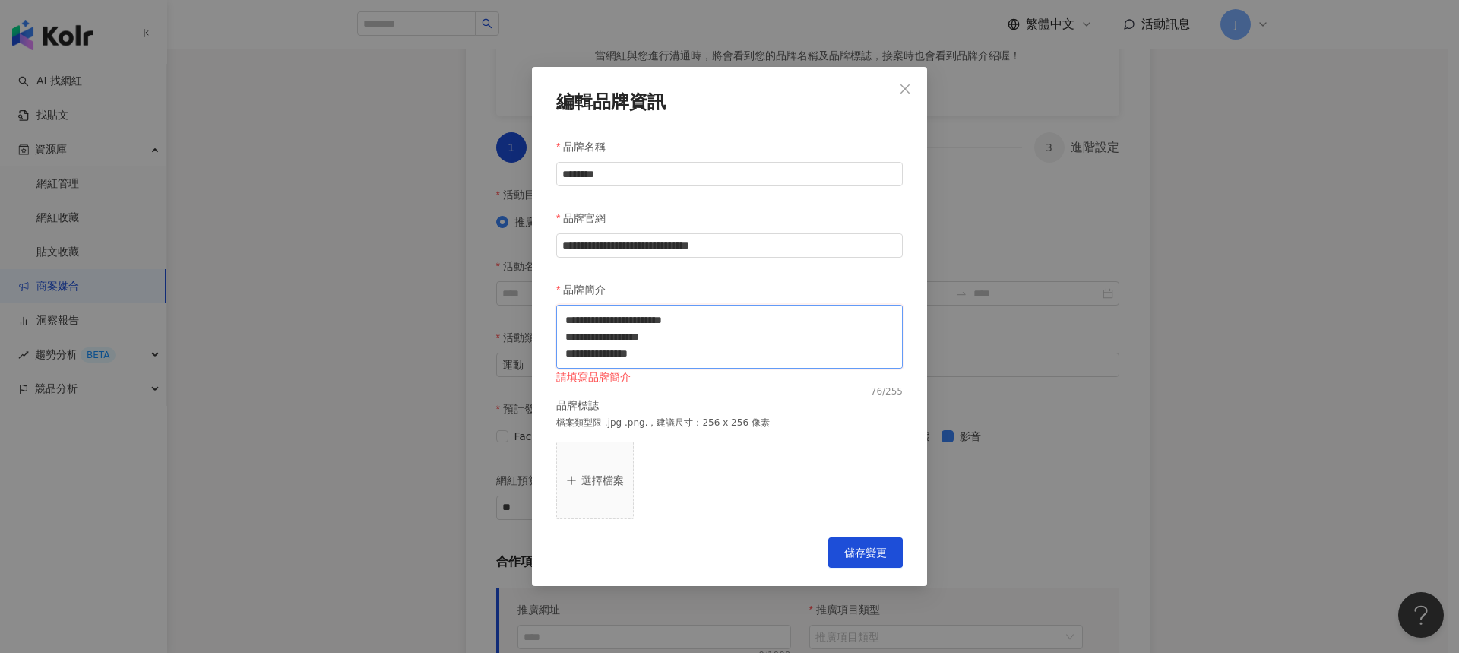
click at [753, 347] on textarea "**********" at bounding box center [729, 337] width 347 height 64
click at [755, 357] on textarea "**********" at bounding box center [729, 337] width 347 height 64
type textarea "**********"
click at [838, 442] on div "選擇檔案" at bounding box center [729, 481] width 347 height 78
click at [585, 491] on button "選擇檔案" at bounding box center [595, 481] width 78 height 78
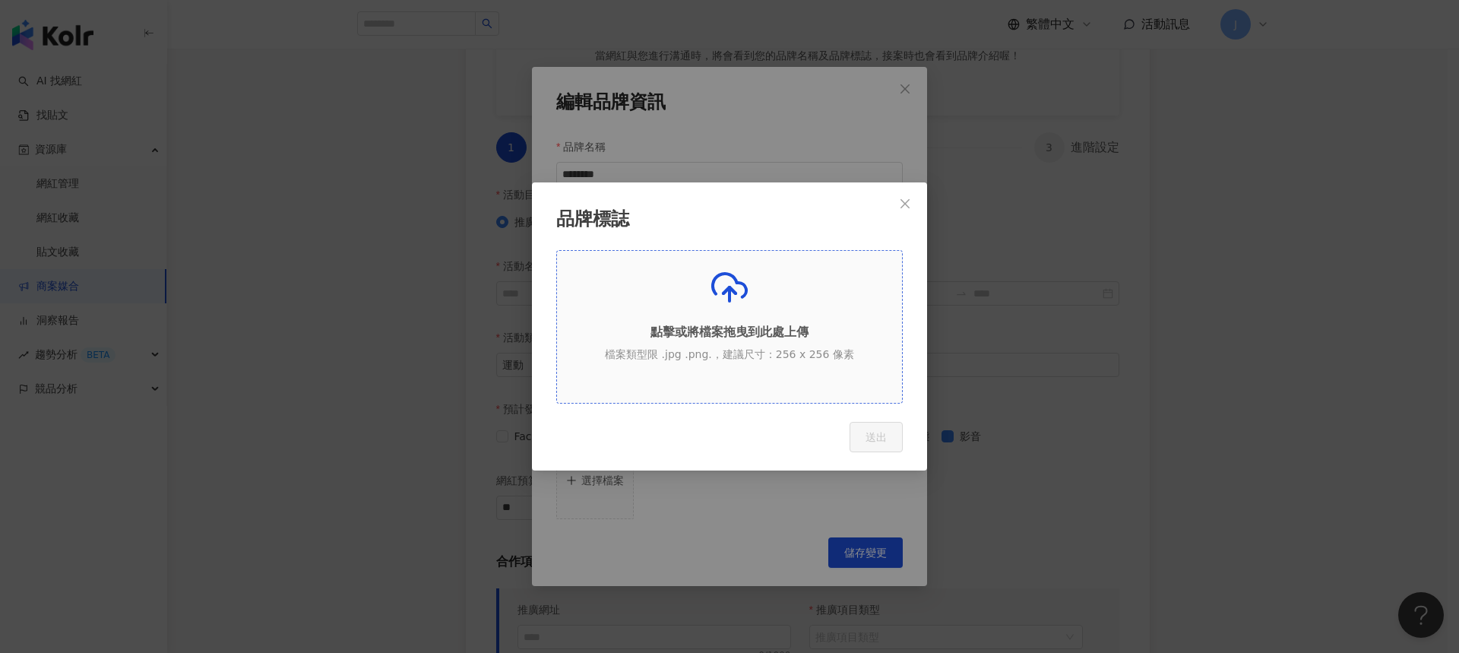
click at [726, 334] on p "點擊或將檔案拖曳到此處上傳" at bounding box center [729, 332] width 345 height 17
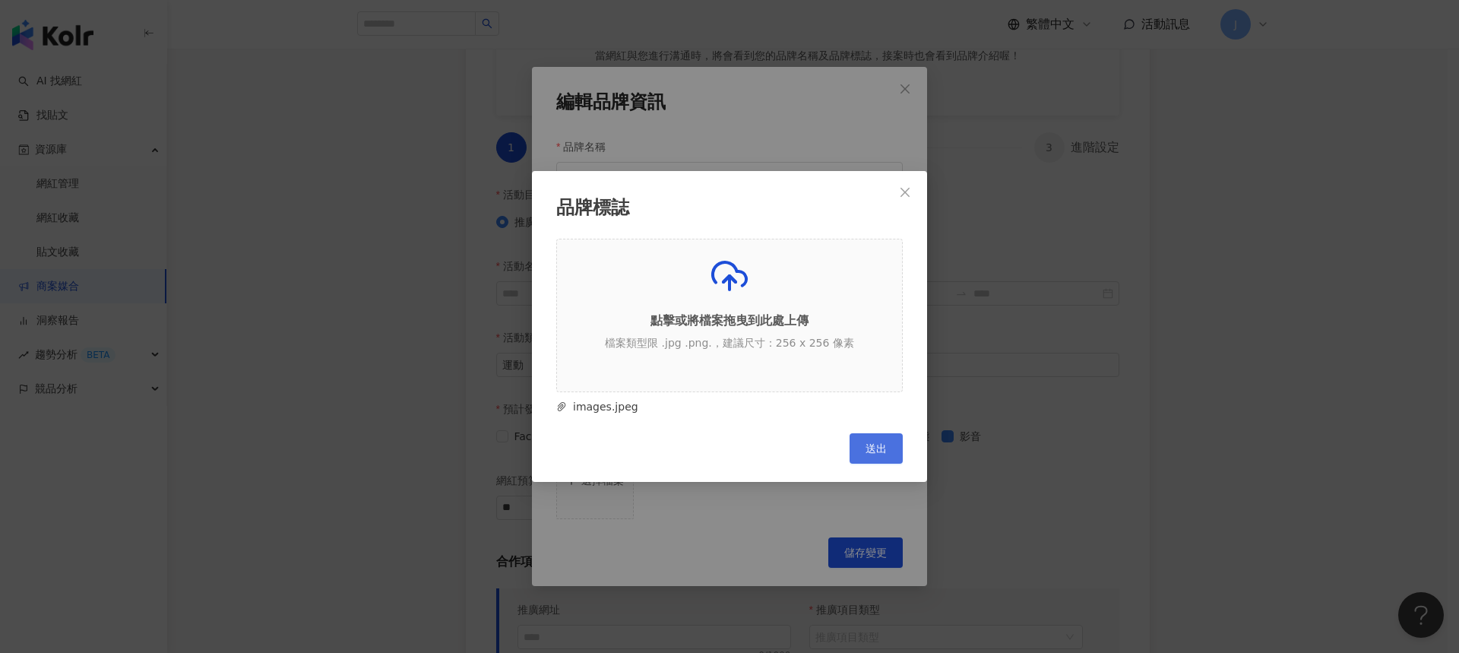
click at [894, 463] on button "送出" at bounding box center [876, 448] width 53 height 30
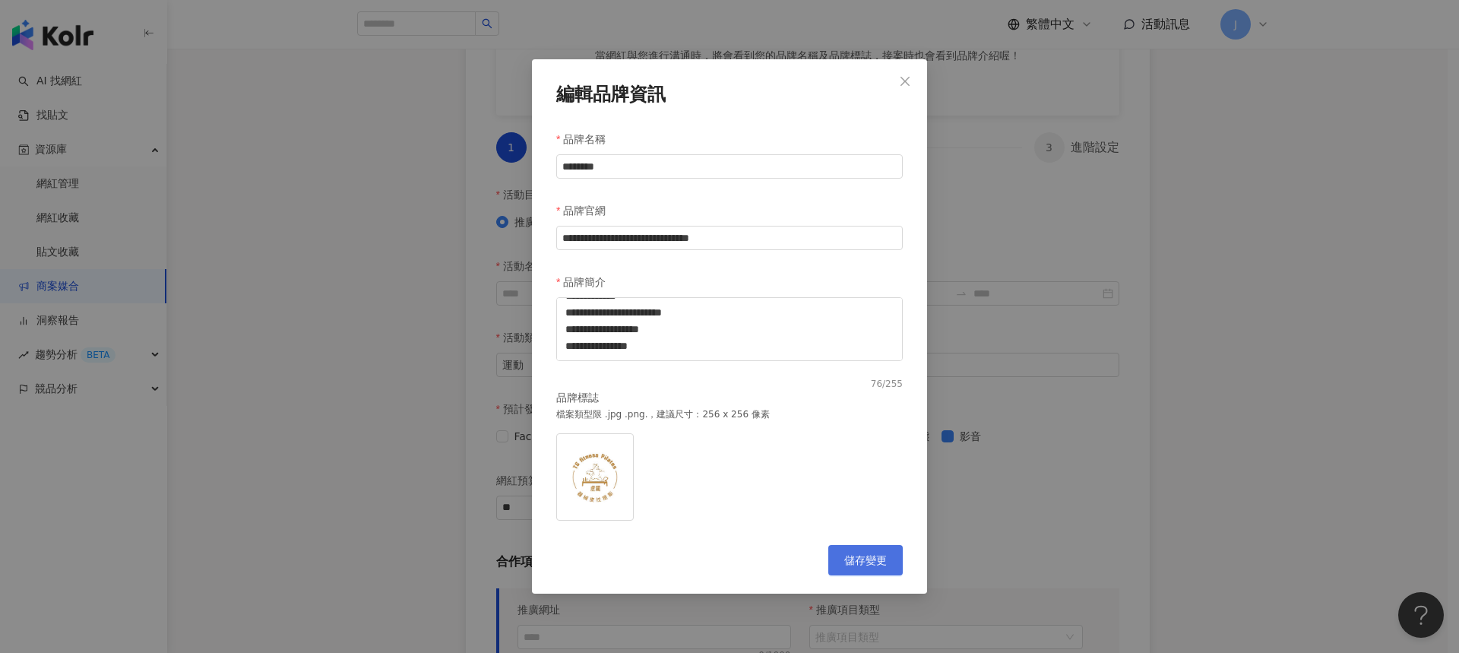
click at [867, 550] on button "儲存變更" at bounding box center [865, 560] width 74 height 30
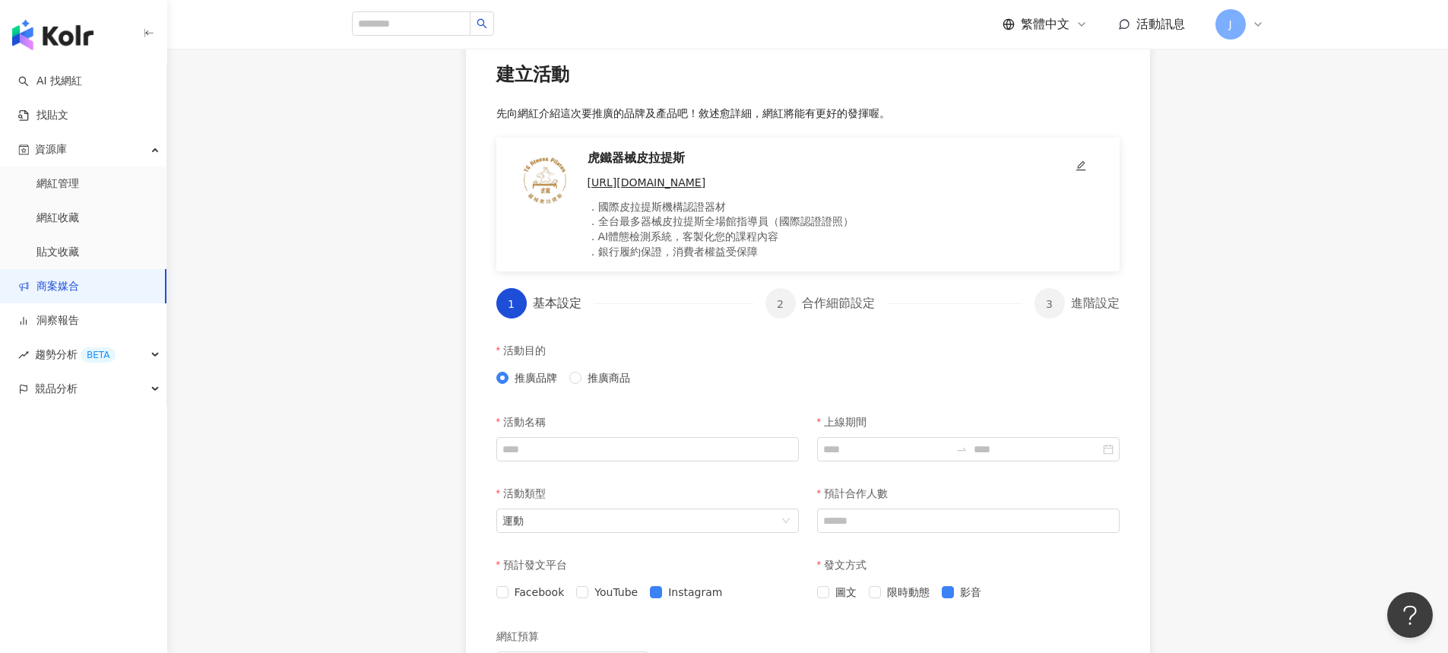
scroll to position [173, 0]
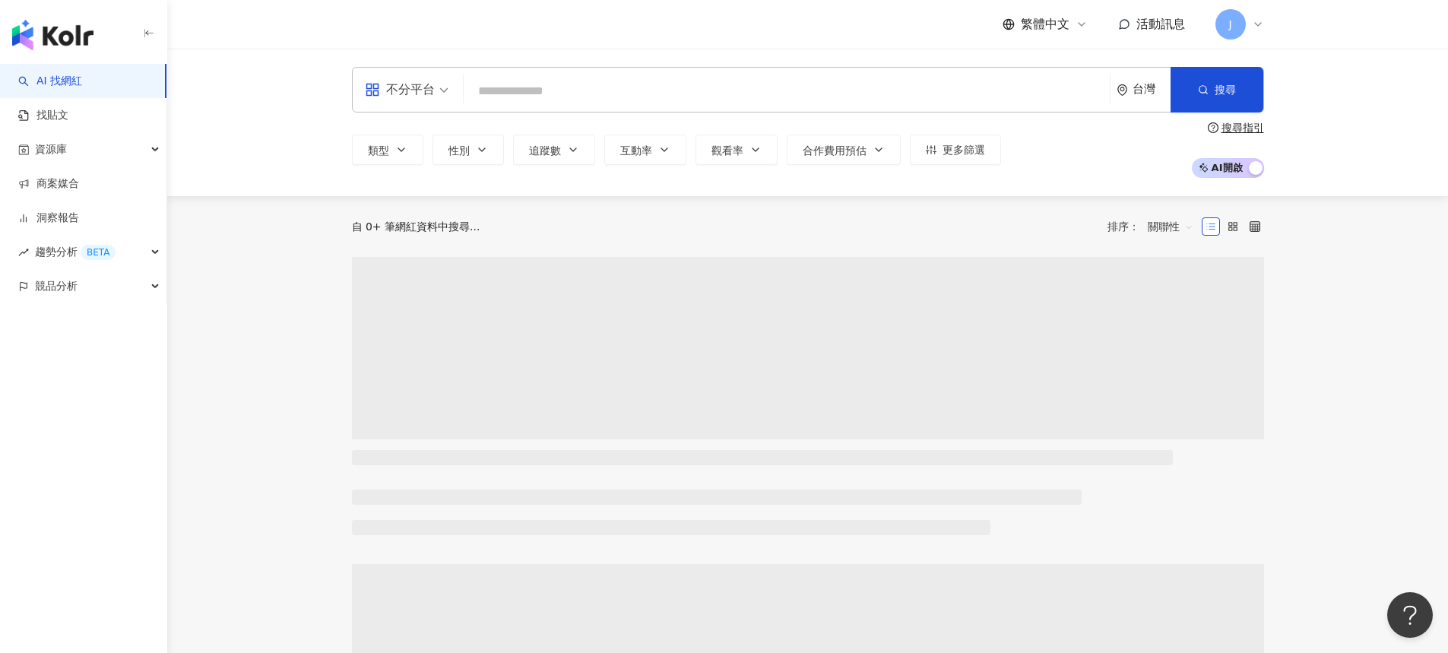
click at [765, 82] on input "search" at bounding box center [787, 91] width 634 height 29
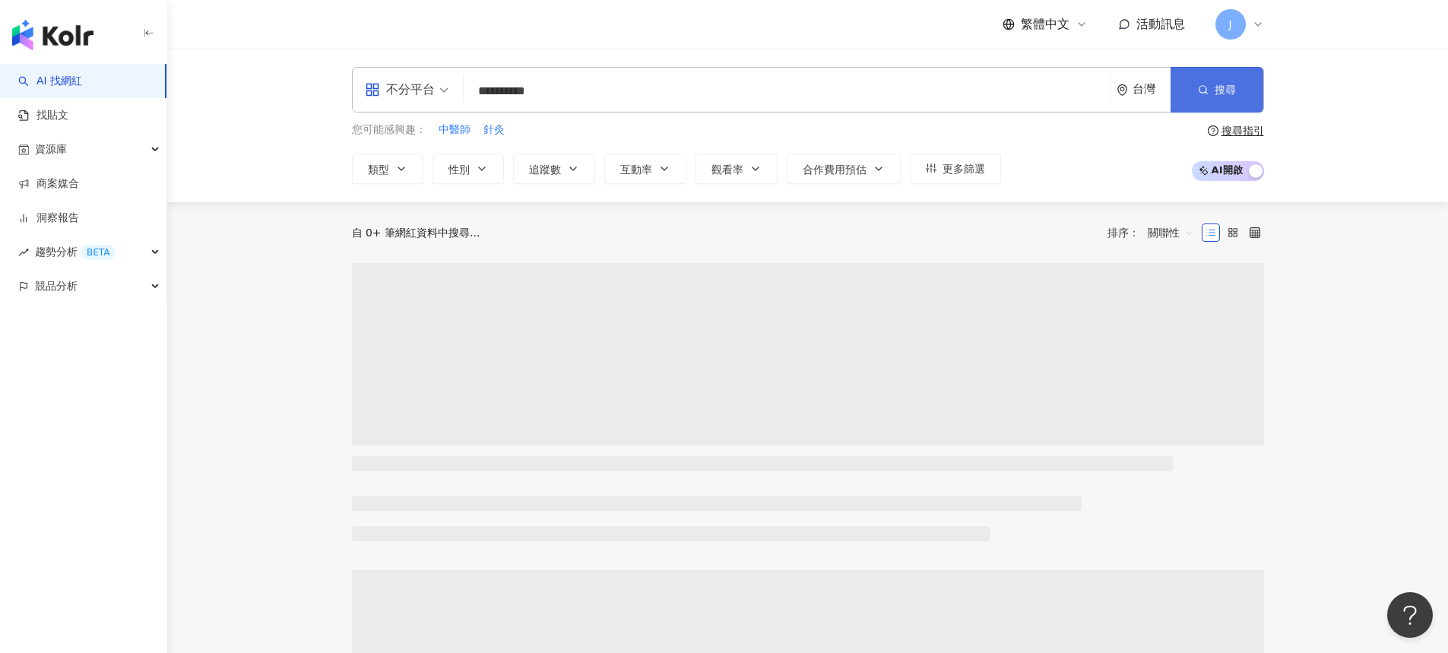
type input "**********"
click at [1195, 87] on button "搜尋" at bounding box center [1216, 90] width 93 height 46
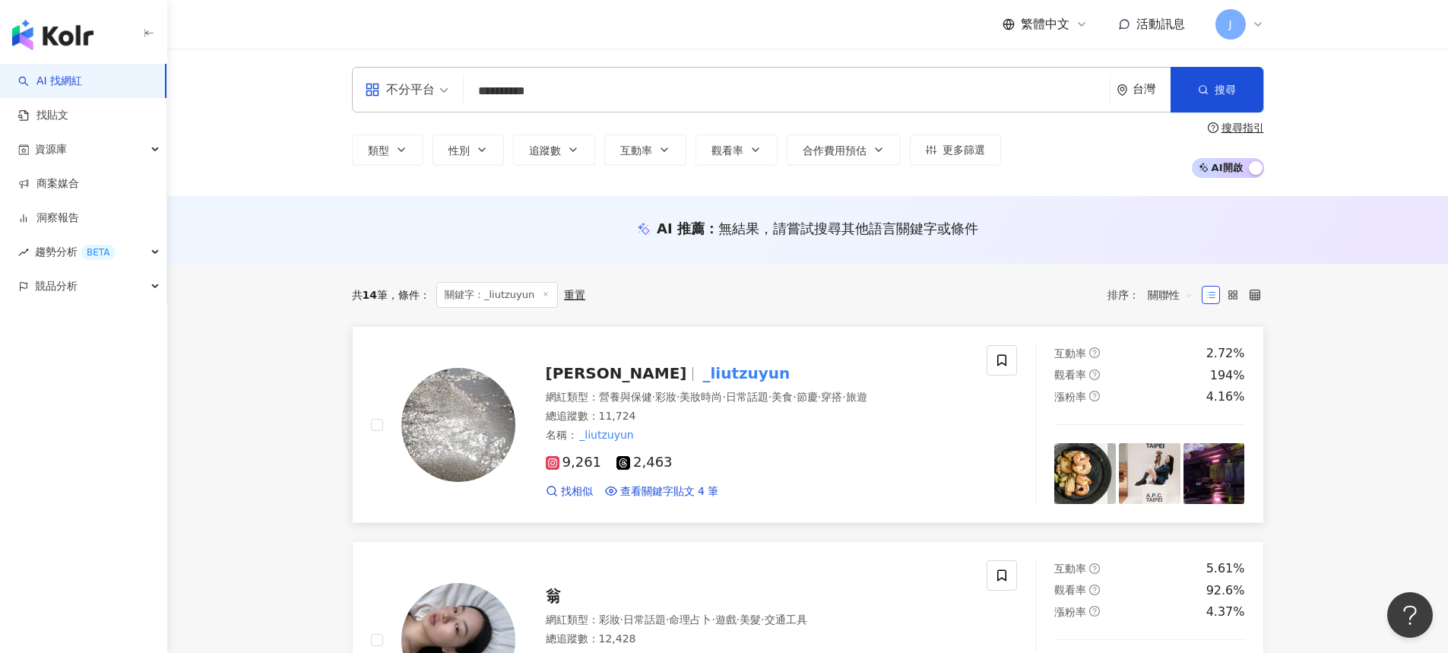
click at [699, 376] on mark "_liutzuyun" at bounding box center [745, 373] width 93 height 24
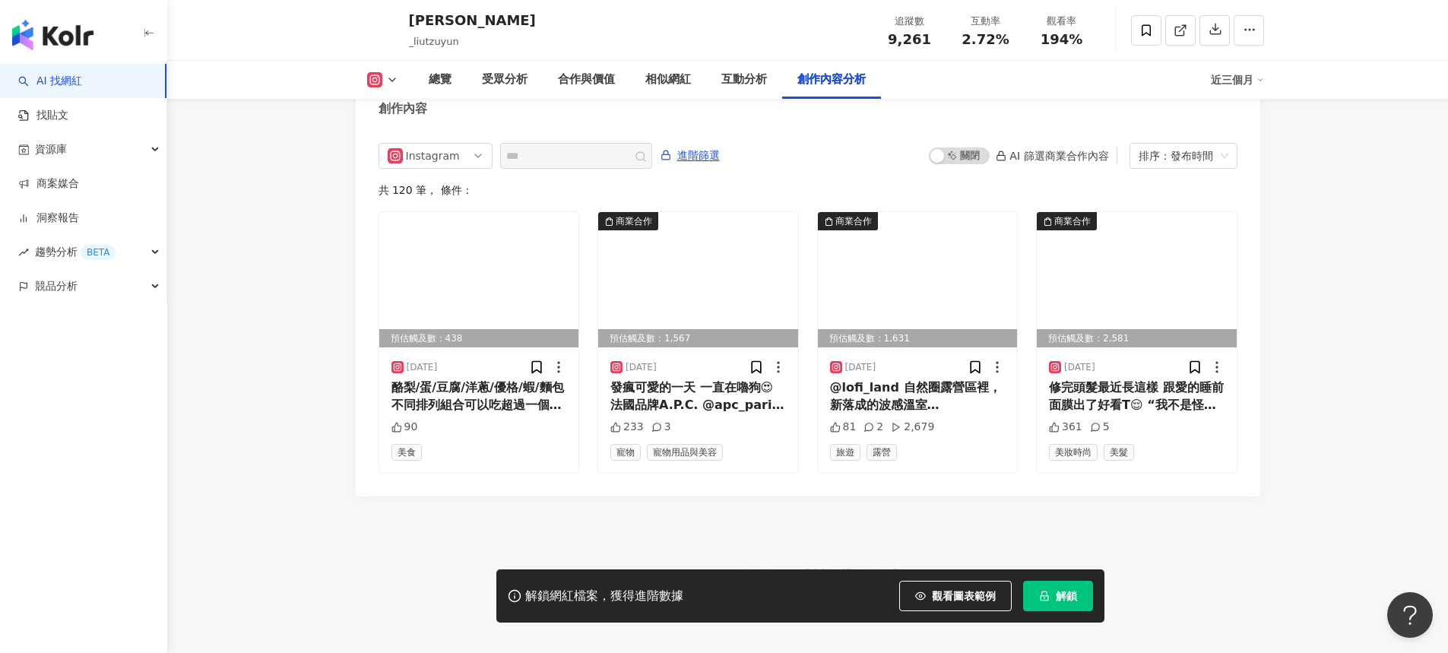
scroll to position [4222, 0]
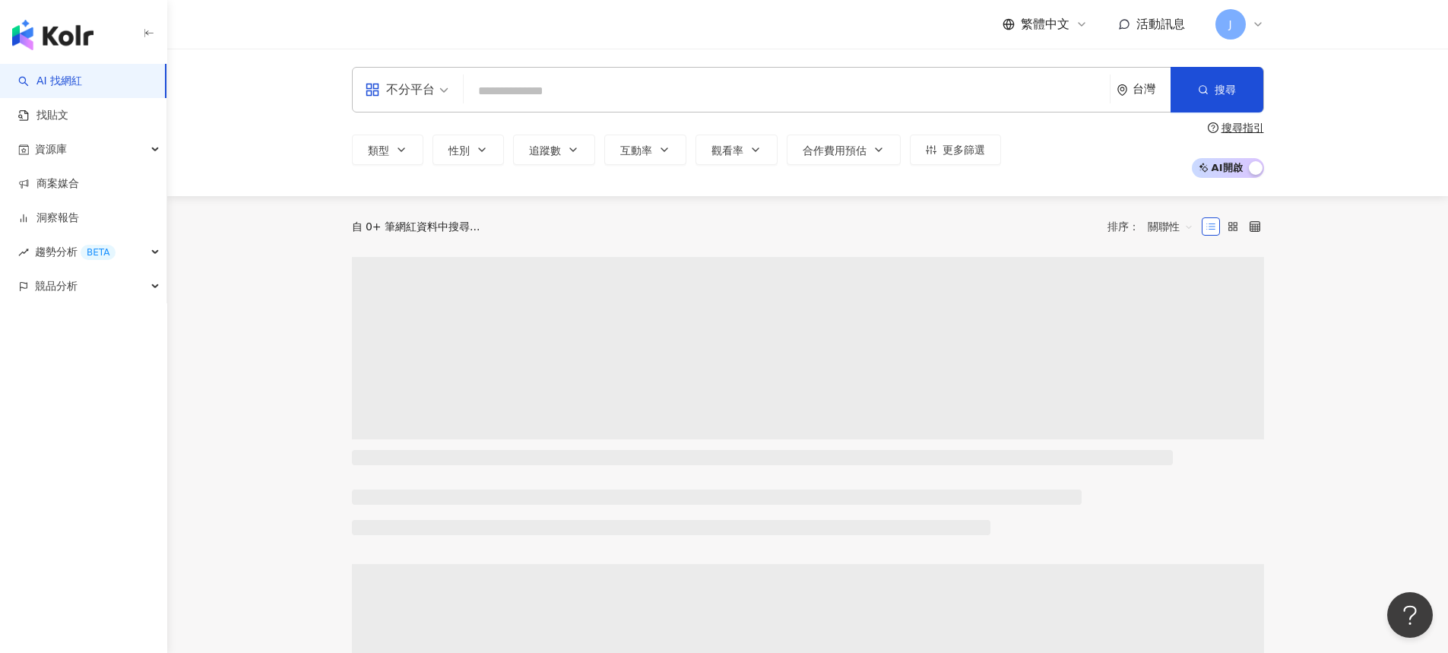
click at [675, 89] on input "search" at bounding box center [787, 91] width 634 height 29
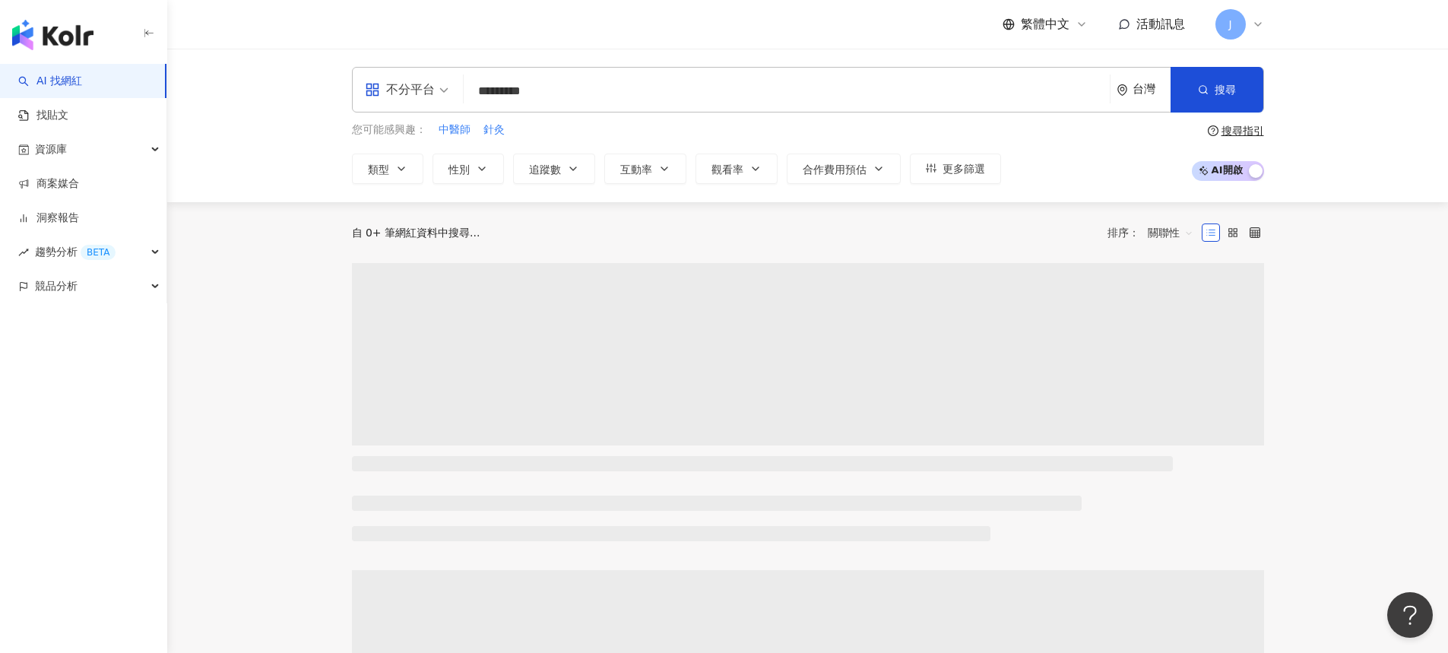
type input "*********"
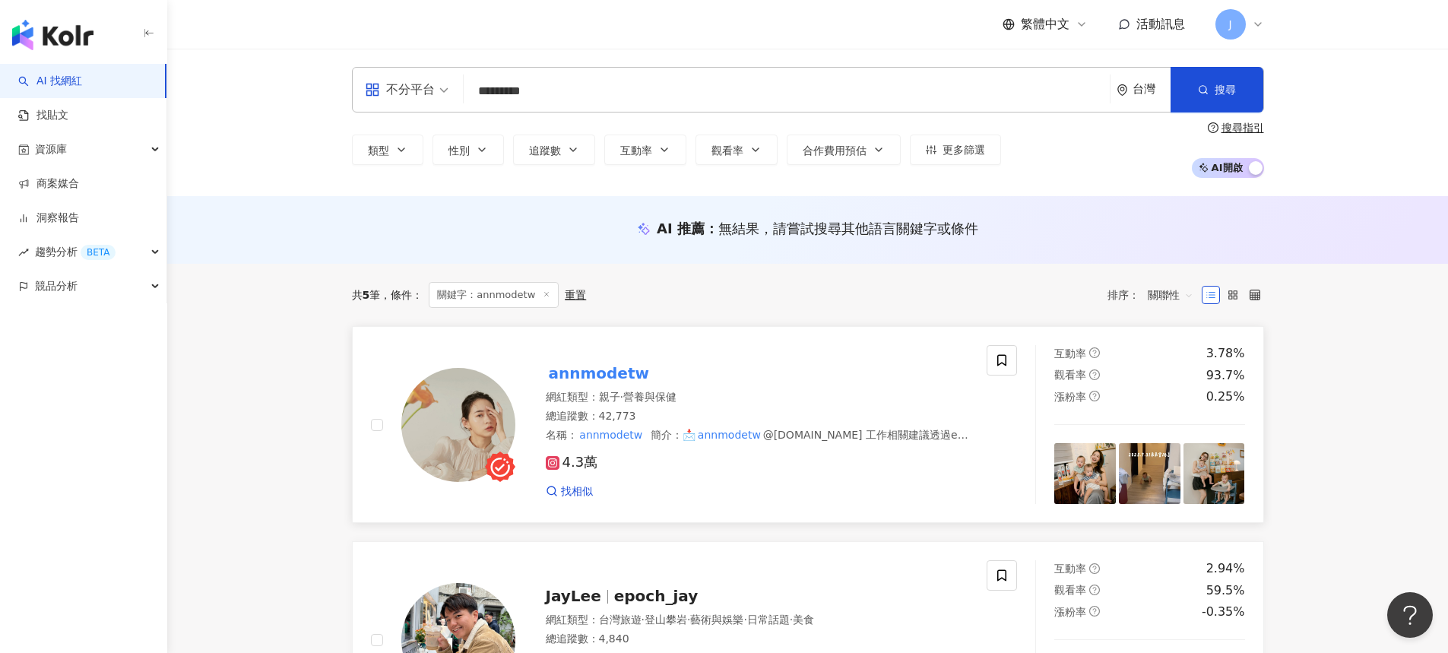
click at [659, 376] on div "annmodetw" at bounding box center [757, 373] width 423 height 21
click at [1230, 11] on span "J" at bounding box center [1230, 24] width 30 height 30
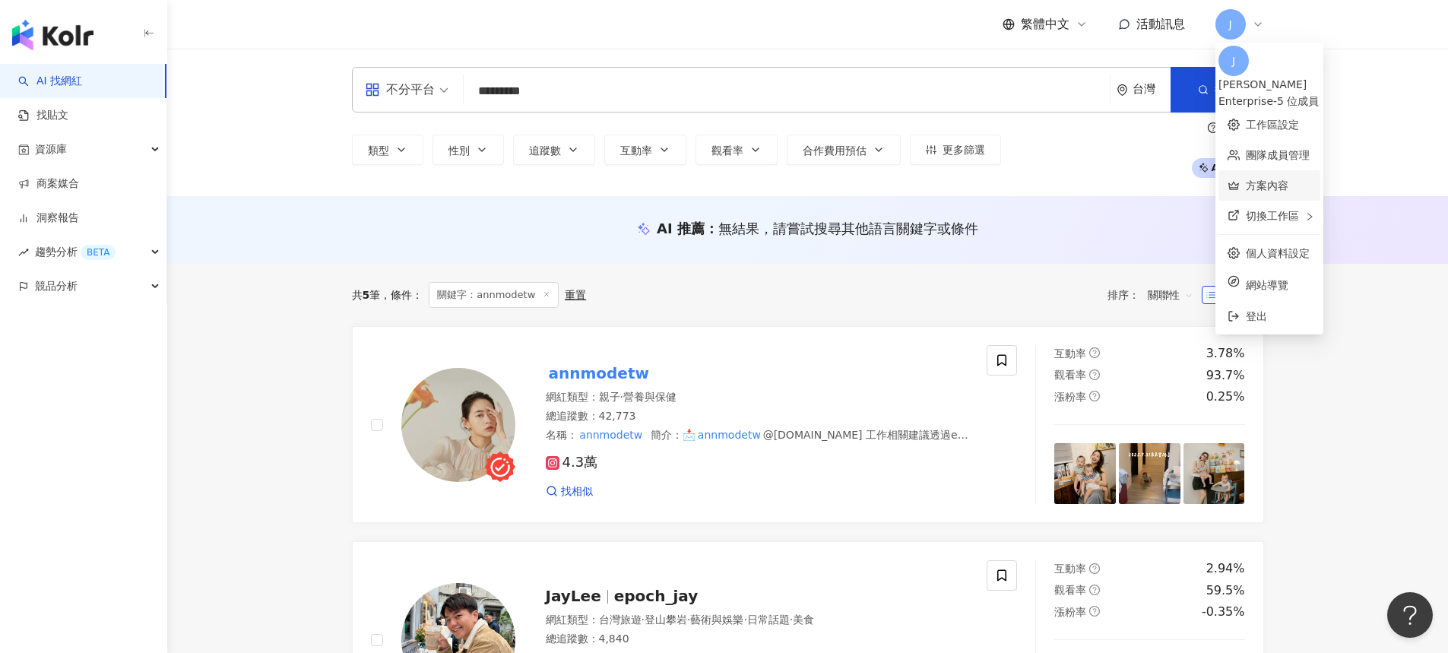
click at [1288, 179] on link "方案內容" at bounding box center [1267, 185] width 43 height 12
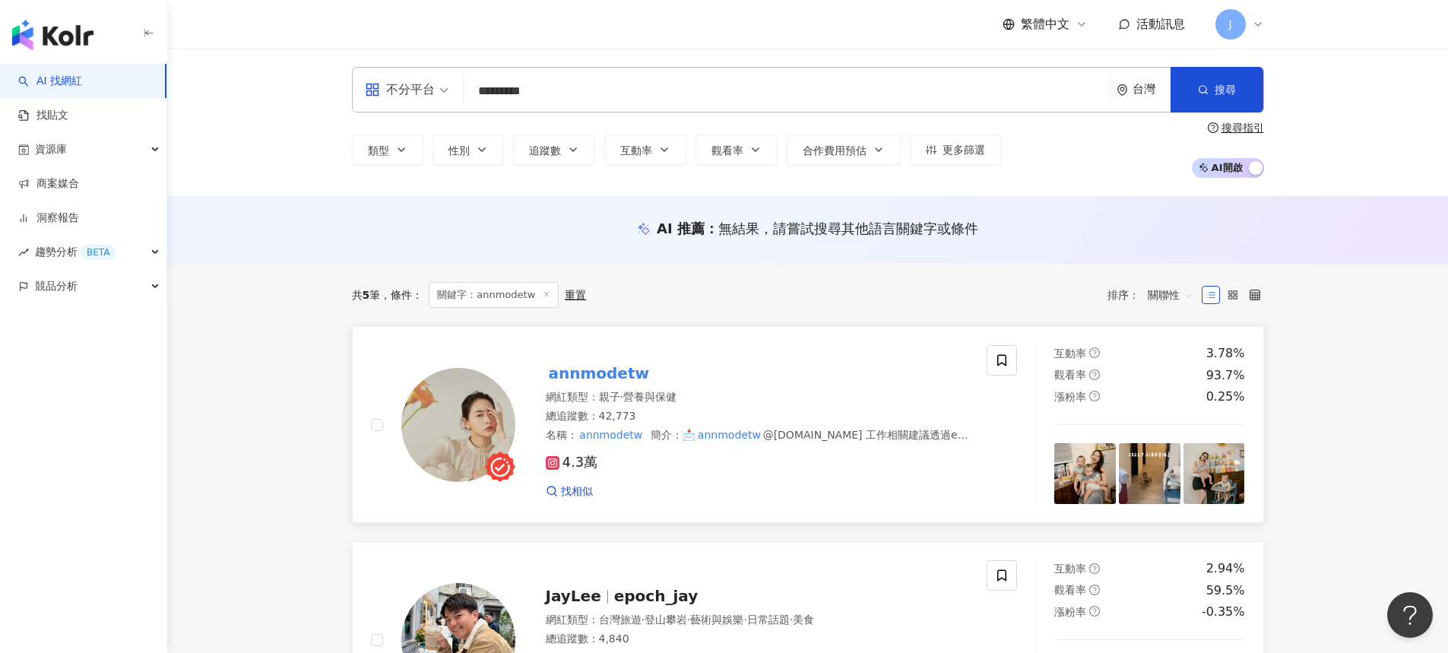
click at [622, 379] on mark "annmodetw" at bounding box center [599, 373] width 106 height 24
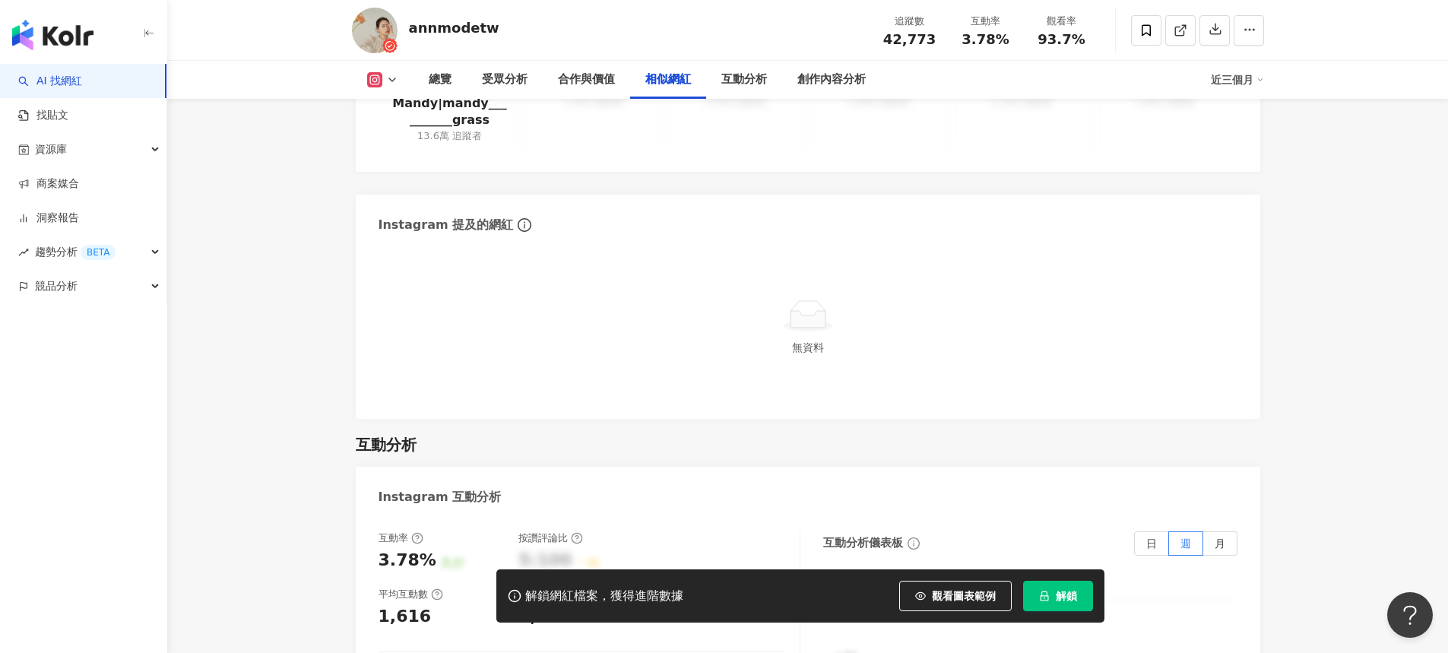
scroll to position [2782, 0]
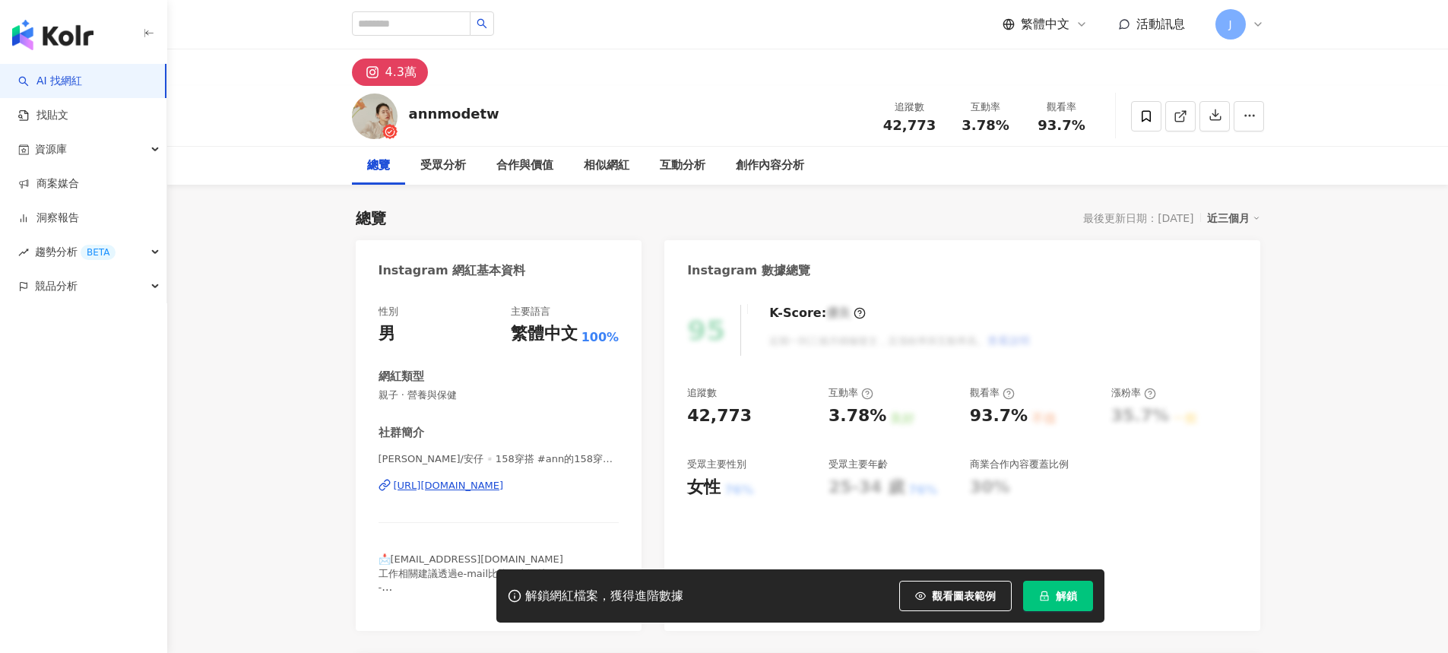
click at [1052, 597] on button "解鎖" at bounding box center [1058, 596] width 70 height 30
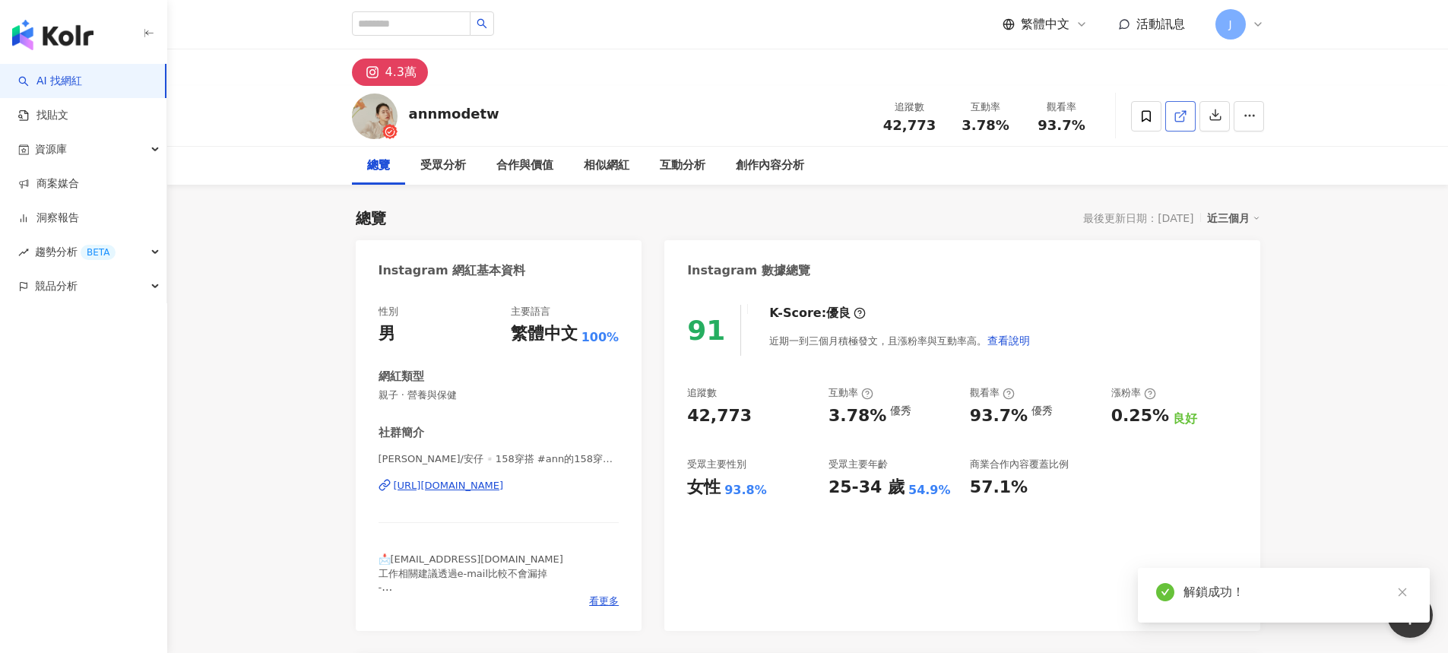
click at [1181, 119] on icon at bounding box center [1180, 116] width 14 height 14
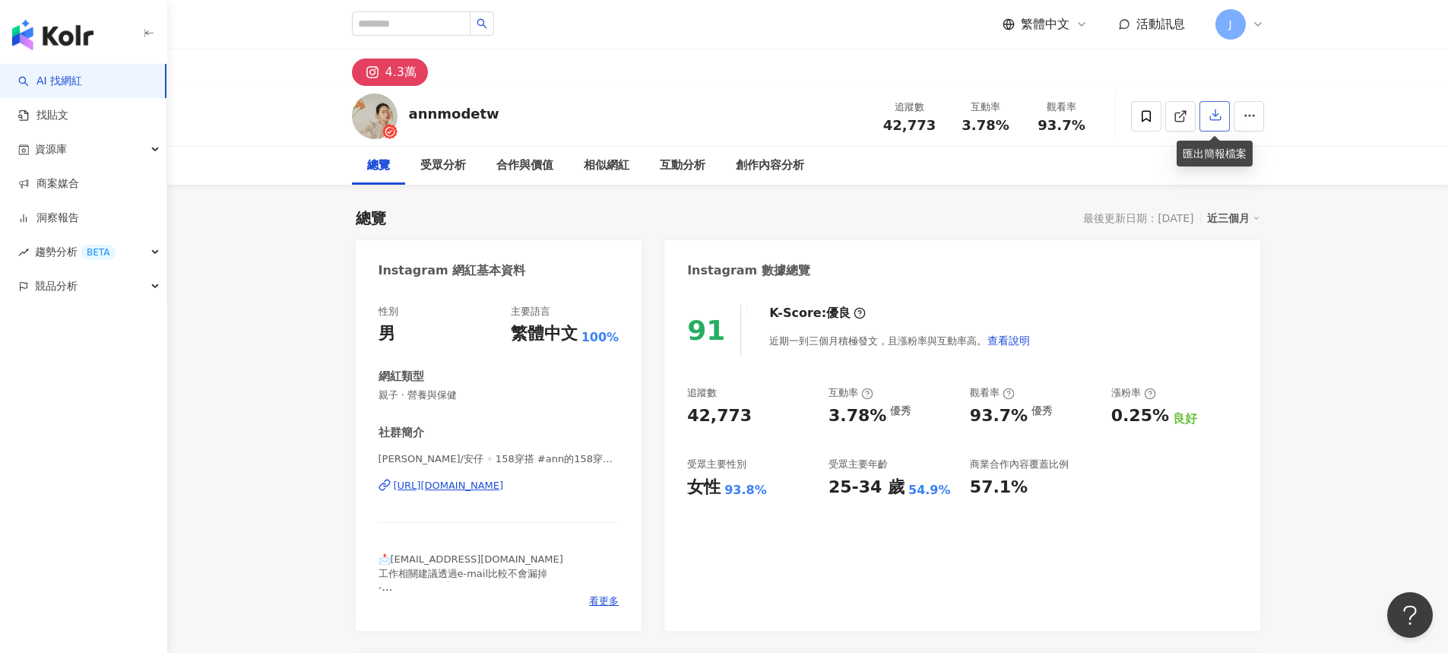
click at [1221, 112] on button "button" at bounding box center [1214, 116] width 30 height 30
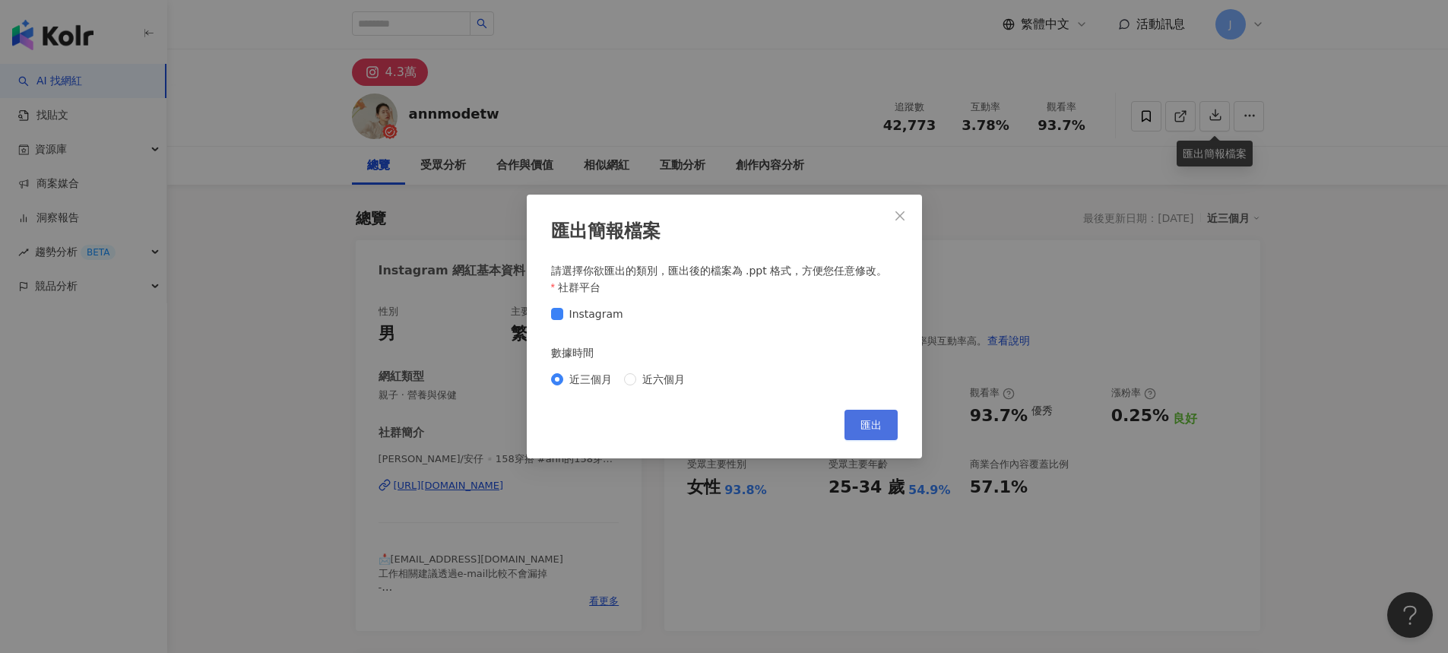
click at [871, 424] on span "匯出" at bounding box center [870, 425] width 21 height 12
click at [905, 208] on button "Close" at bounding box center [900, 216] width 30 height 30
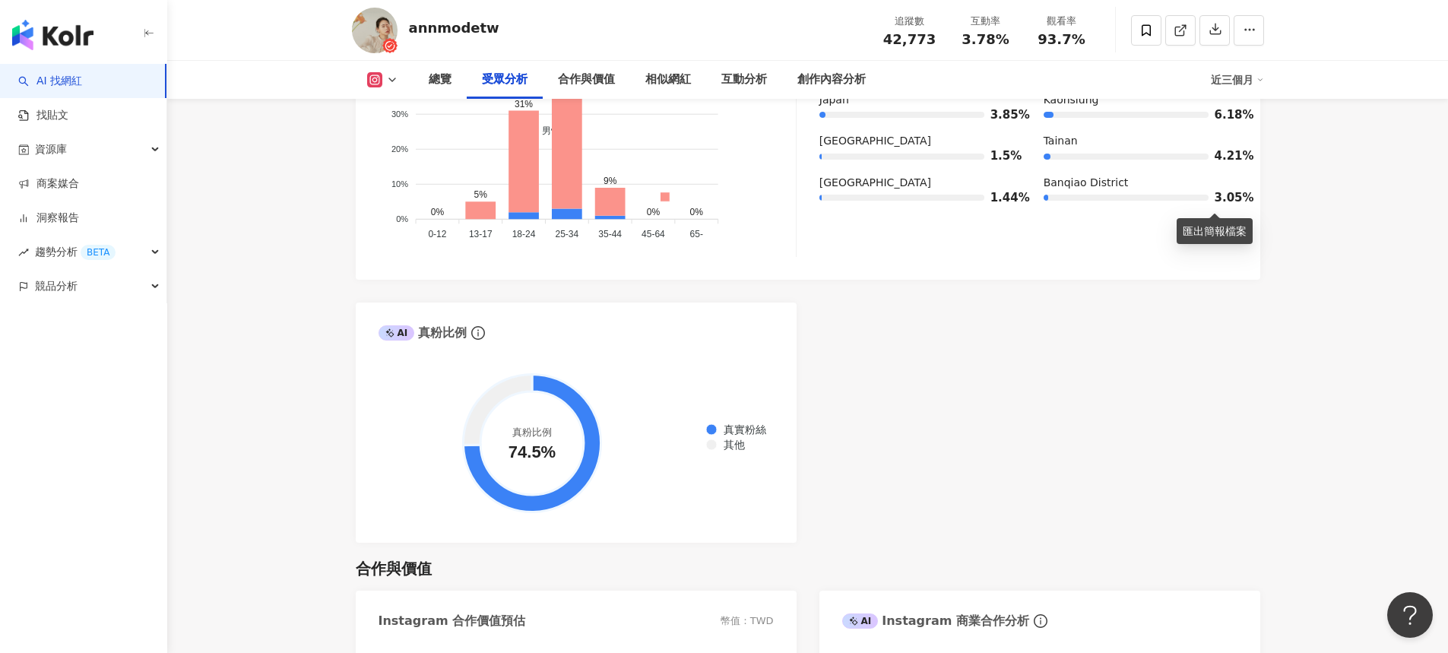
scroll to position [1930, 0]
